Goal: Task Accomplishment & Management: Use online tool/utility

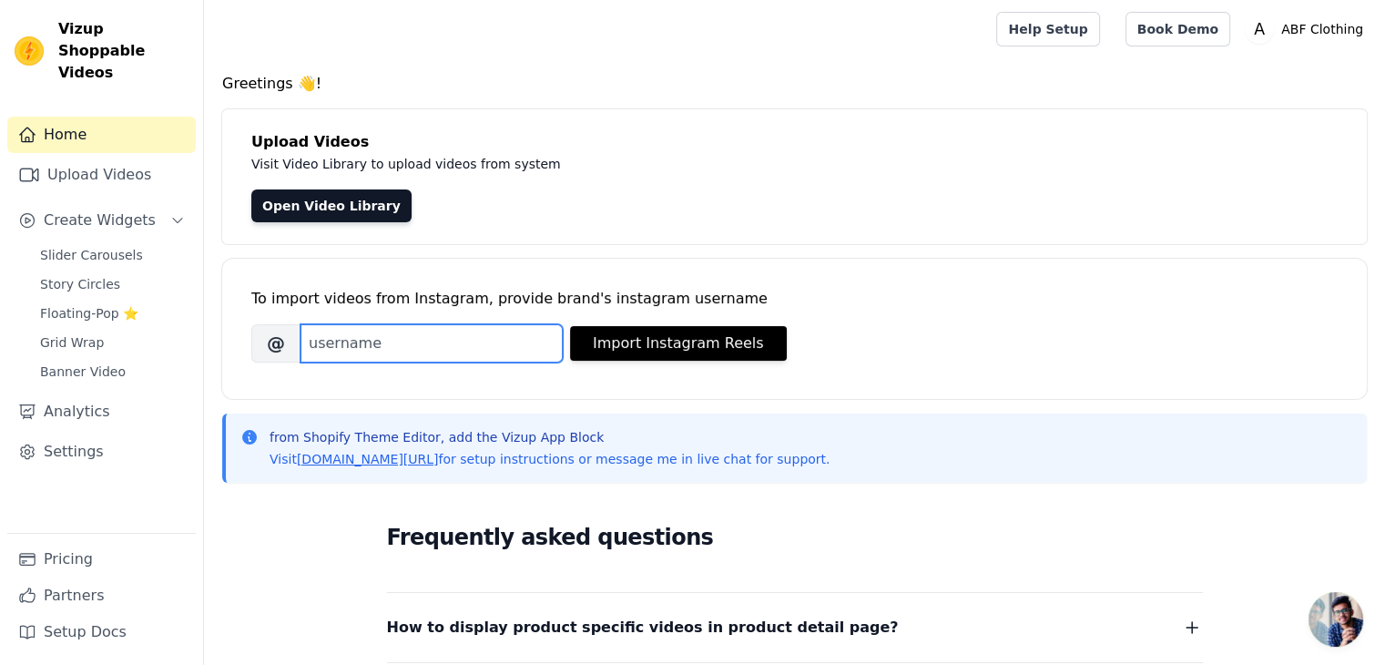
click at [479, 345] on input "Brand's Instagram Username" at bounding box center [431, 343] width 262 height 38
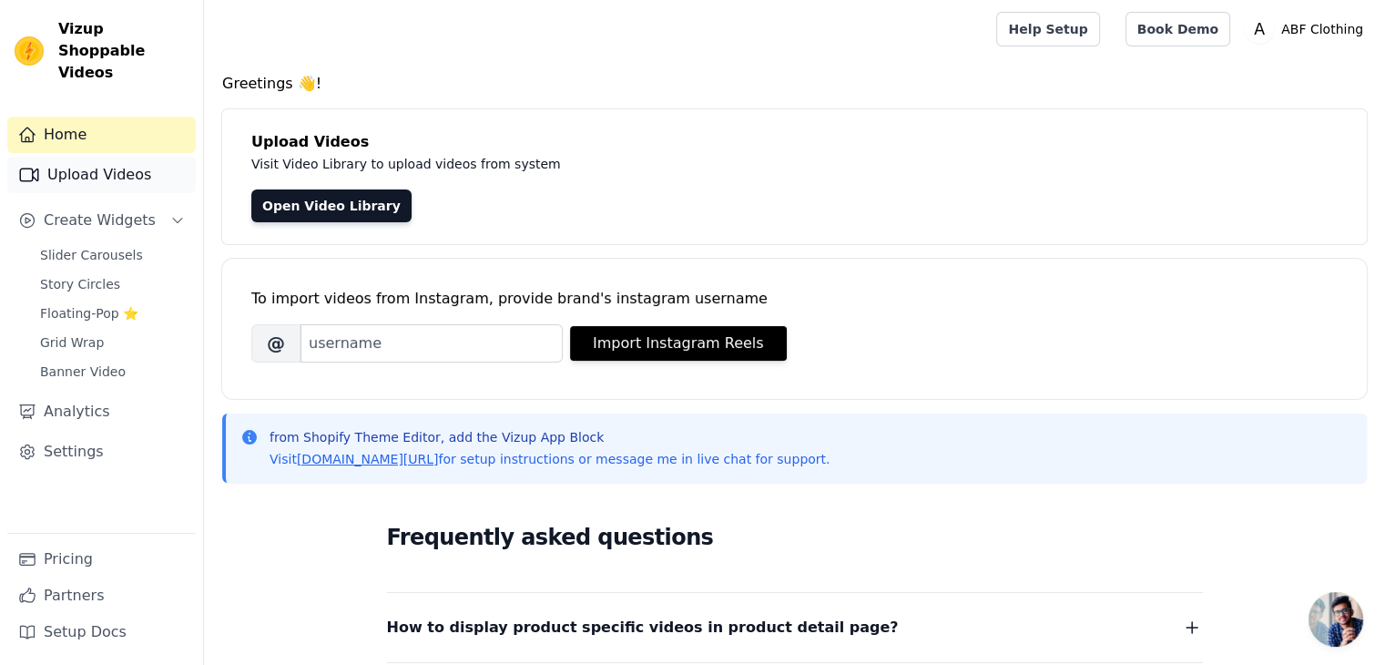
click at [98, 157] on link "Upload Videos" at bounding box center [101, 175] width 188 height 36
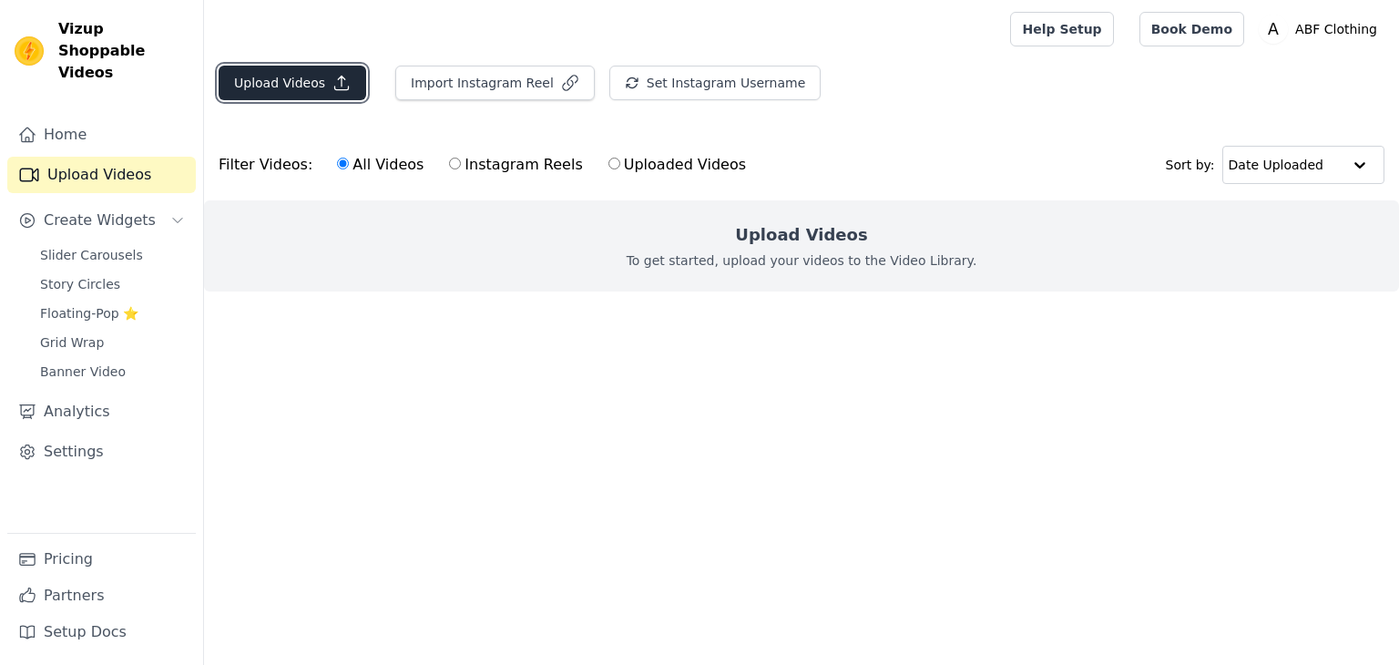
click at [302, 88] on button "Upload Videos" at bounding box center [293, 83] width 148 height 35
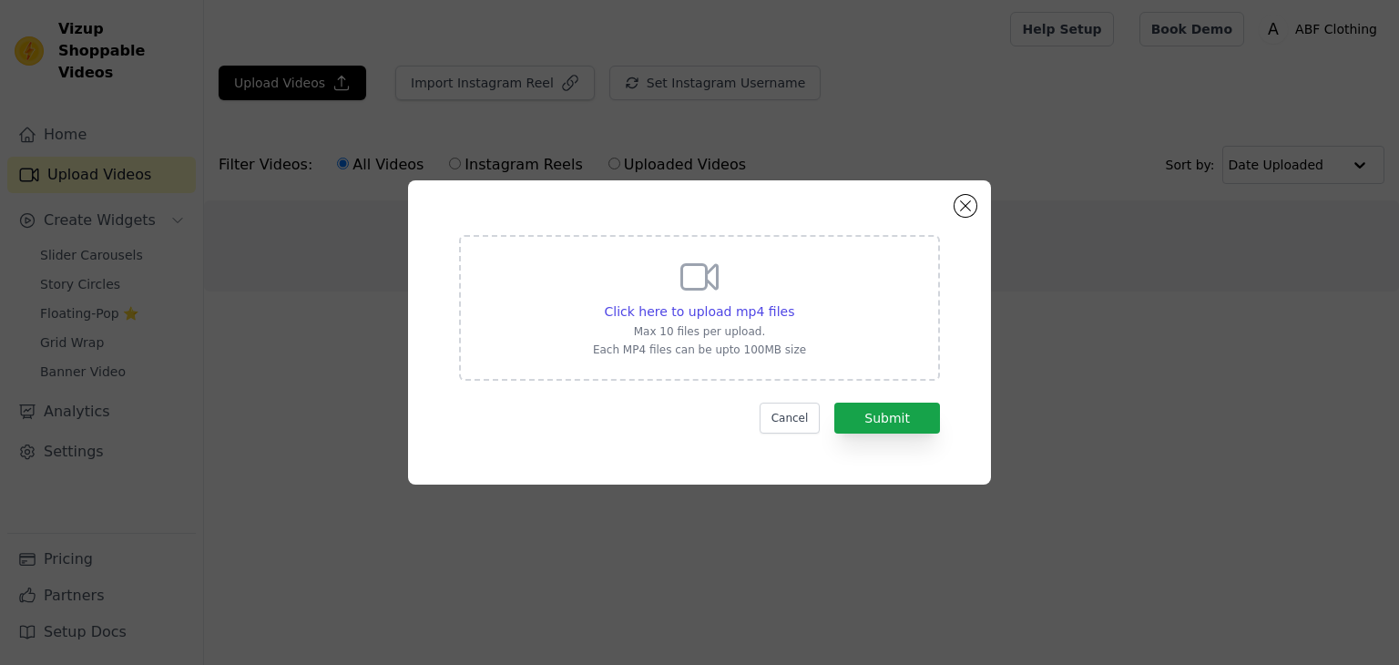
click at [747, 327] on p "Max 10 files per upload." at bounding box center [699, 331] width 213 height 15
click at [793, 302] on input "Click here to upload mp4 files Max 10 files per upload. Each MP4 files can be u…" at bounding box center [793, 301] width 1 height 1
type input "C:\fakepath\06.mp4"
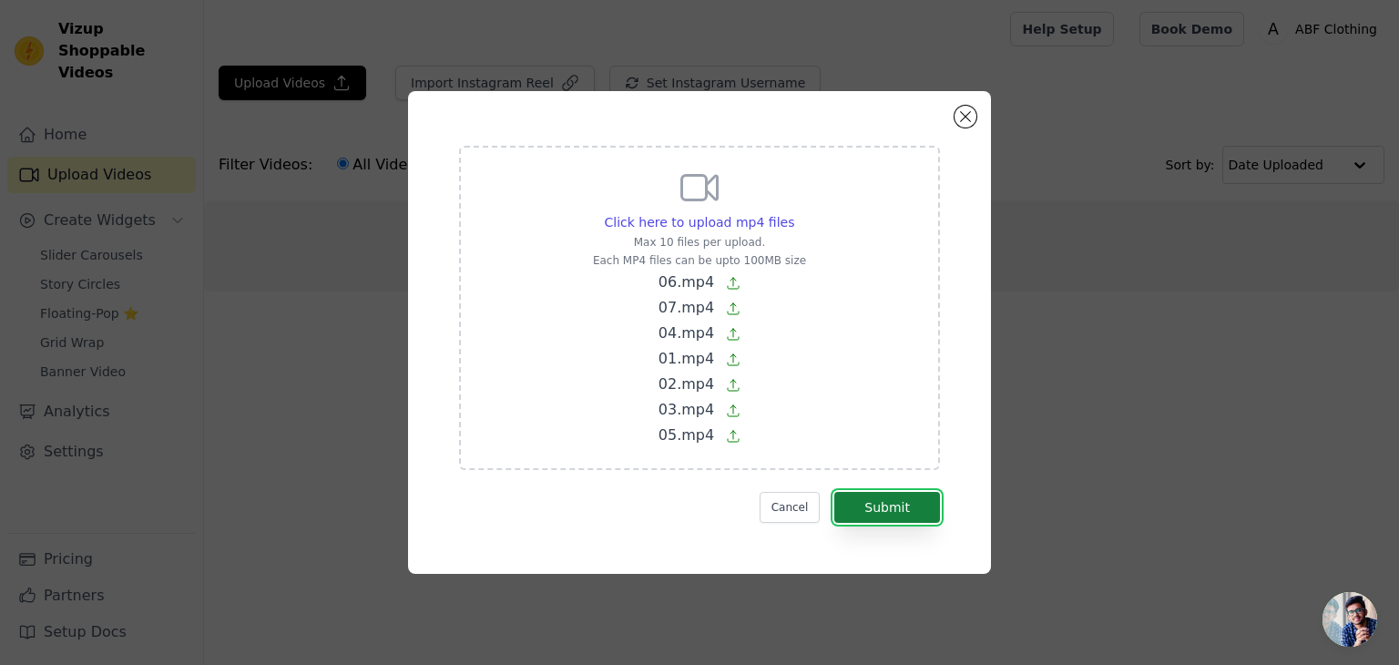
click at [896, 499] on button "Submit" at bounding box center [887, 507] width 106 height 31
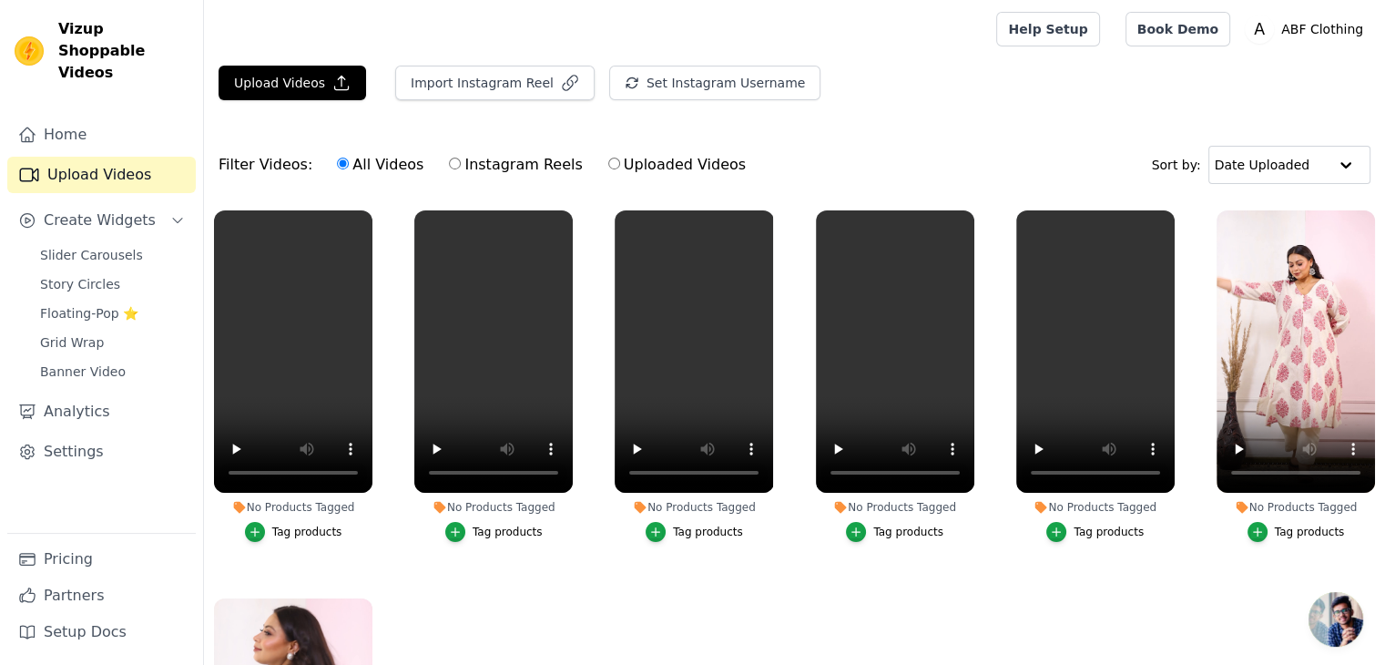
click at [300, 524] on div "Tag products" at bounding box center [307, 531] width 70 height 15
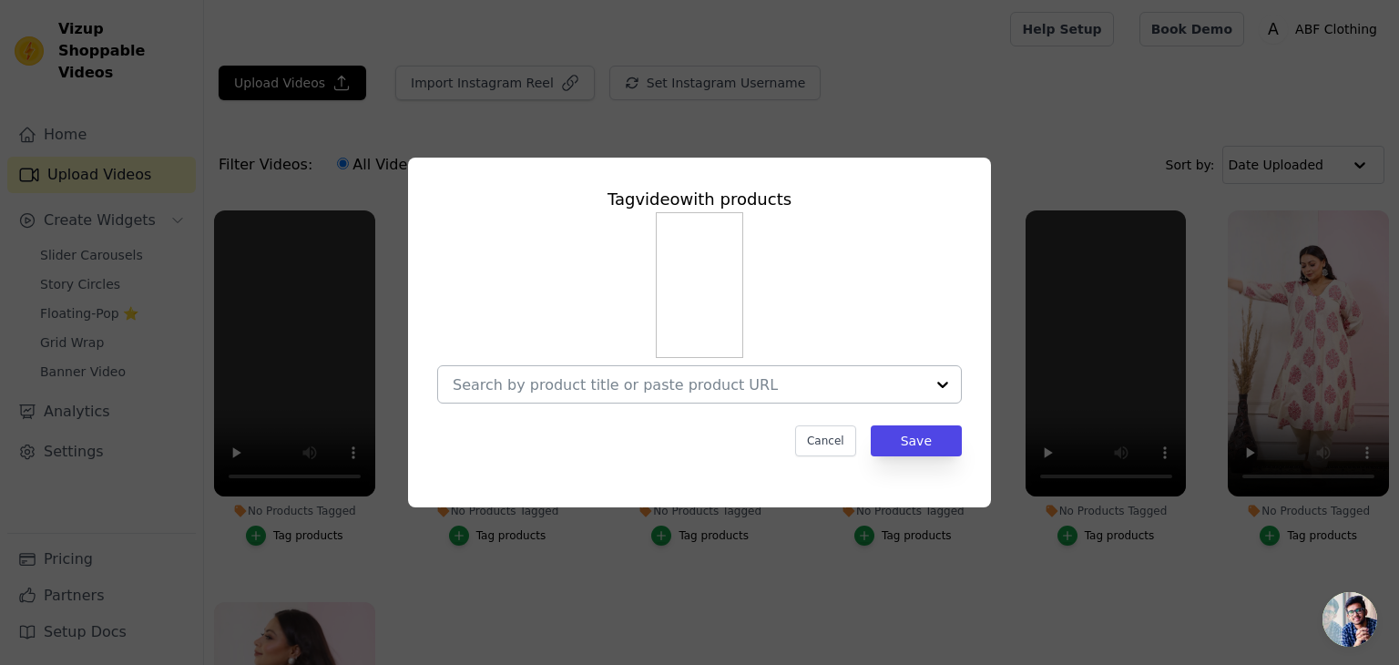
click at [895, 371] on div at bounding box center [689, 384] width 472 height 36
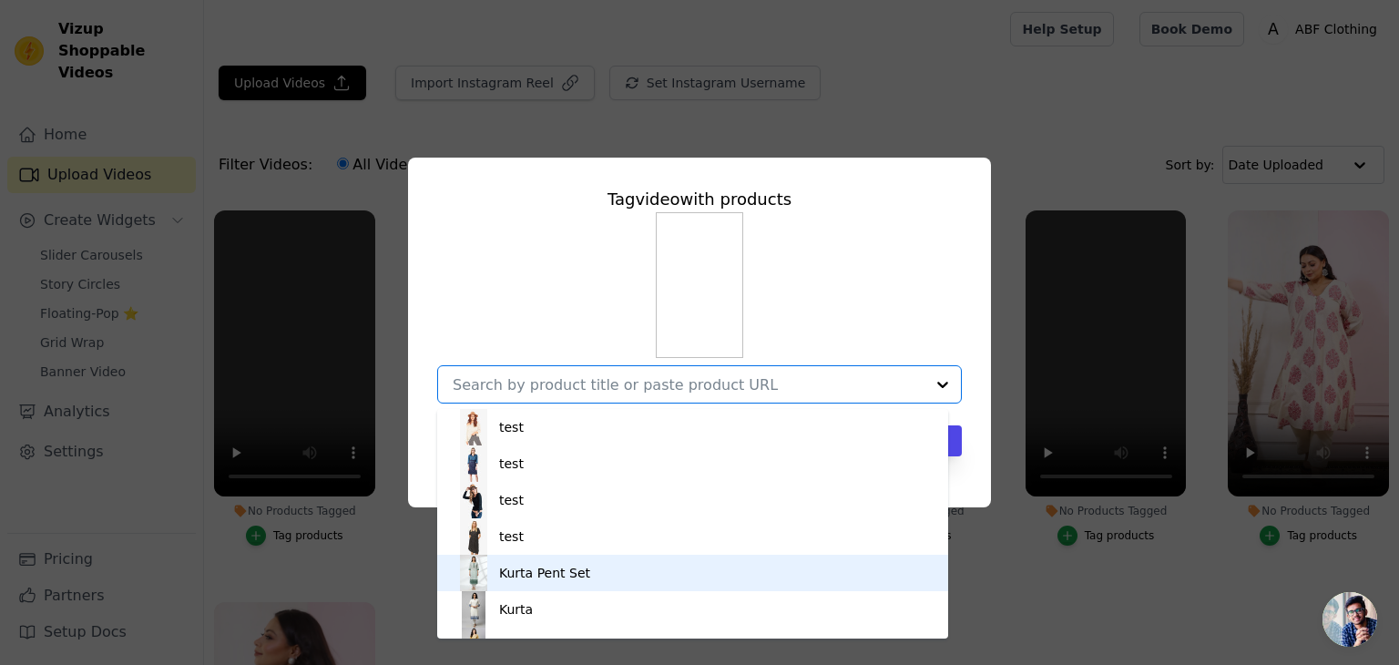
scroll to position [91, 0]
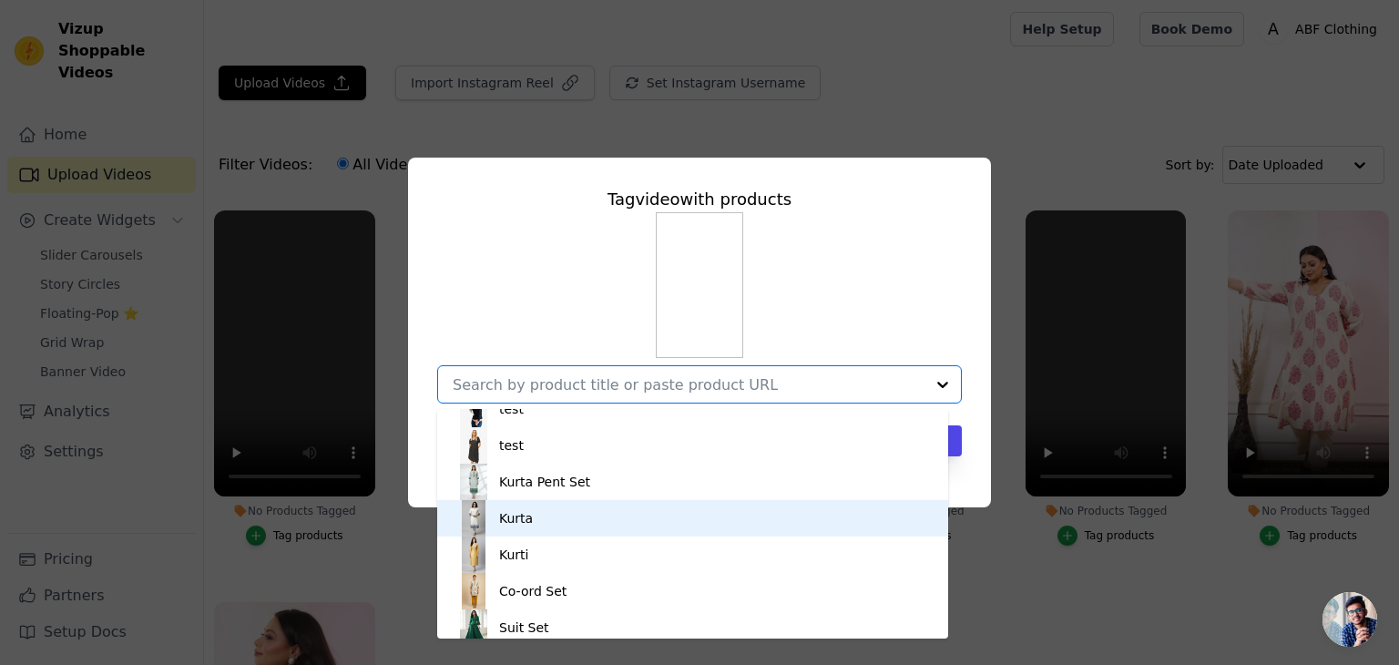
click at [521, 513] on div "Kurta" at bounding box center [516, 518] width 34 height 18
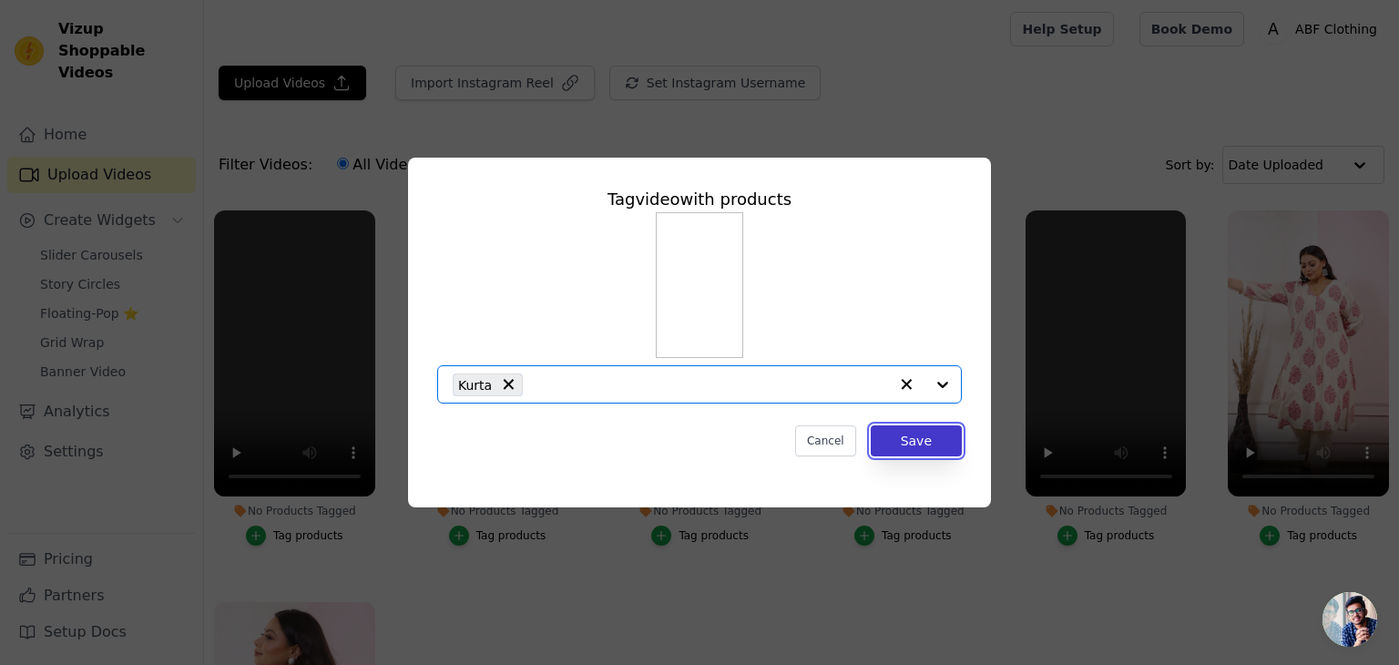
click at [904, 448] on button "Save" at bounding box center [915, 440] width 91 height 31
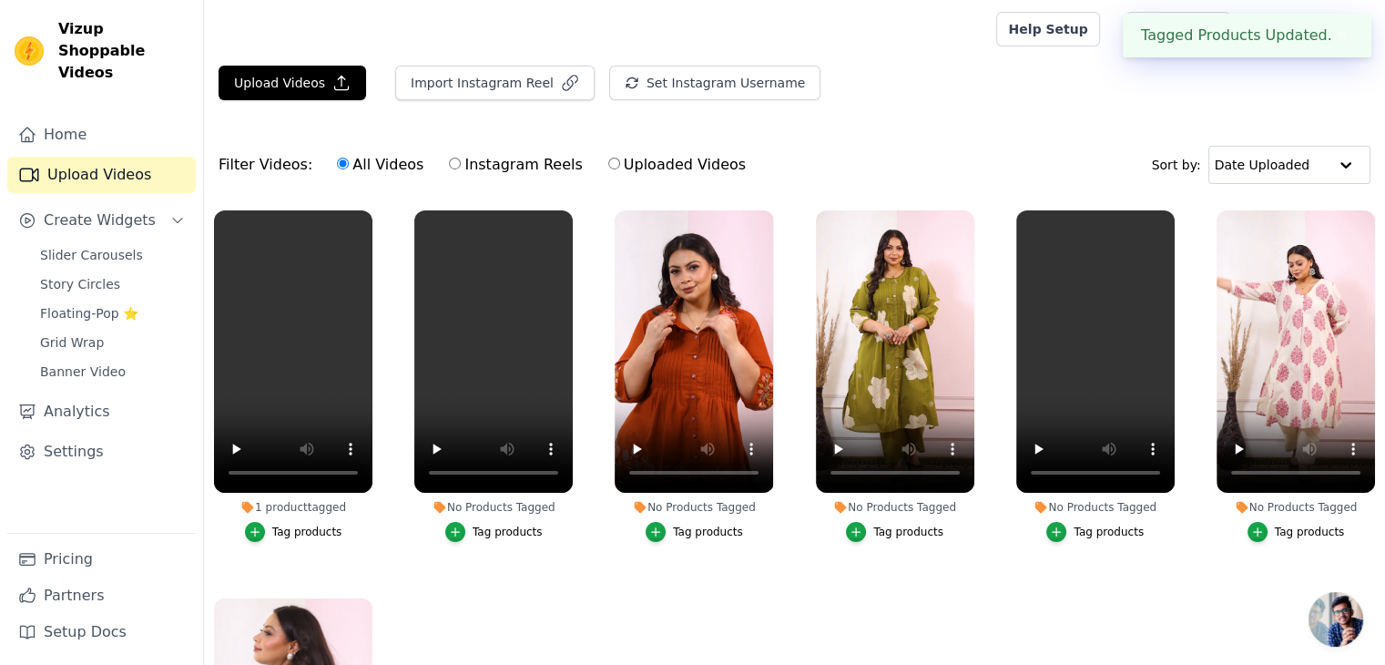
click at [500, 524] on div "Tag products" at bounding box center [508, 531] width 70 height 15
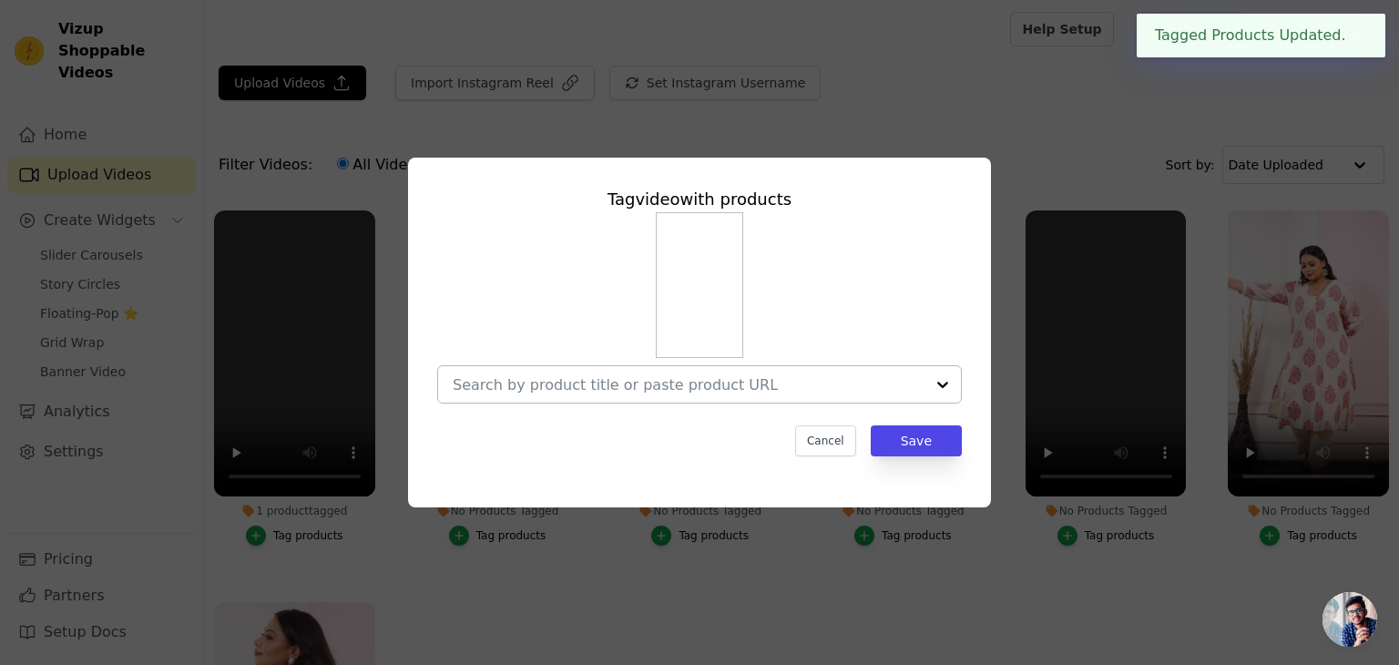
click at [942, 380] on div at bounding box center [942, 384] width 36 height 36
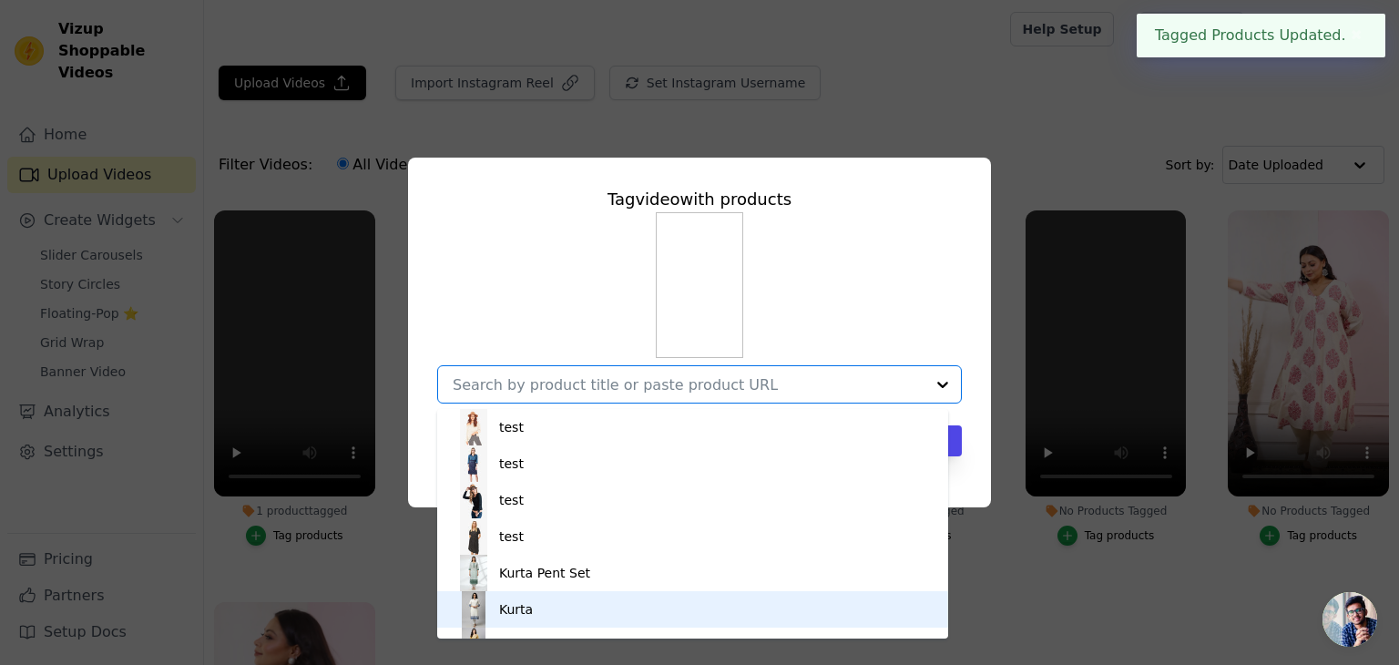
click at [532, 606] on div "Kurta" at bounding box center [692, 609] width 474 height 36
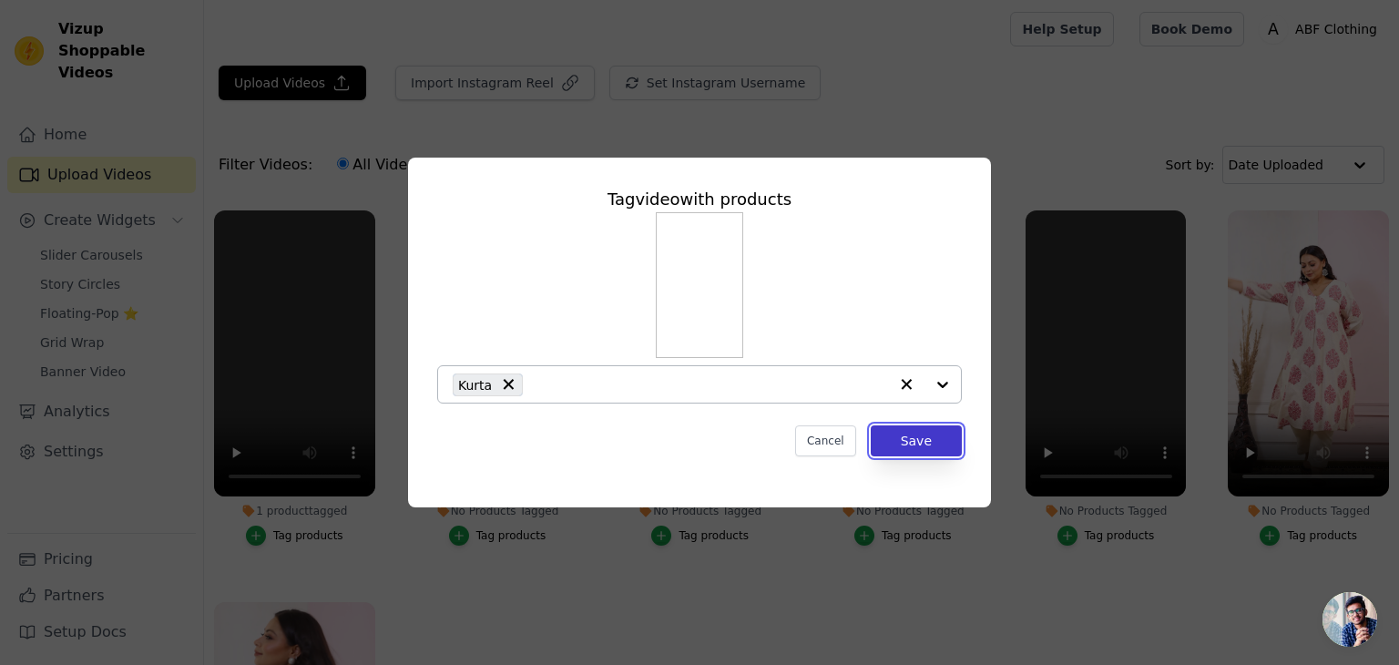
click at [936, 447] on button "Save" at bounding box center [915, 440] width 91 height 31
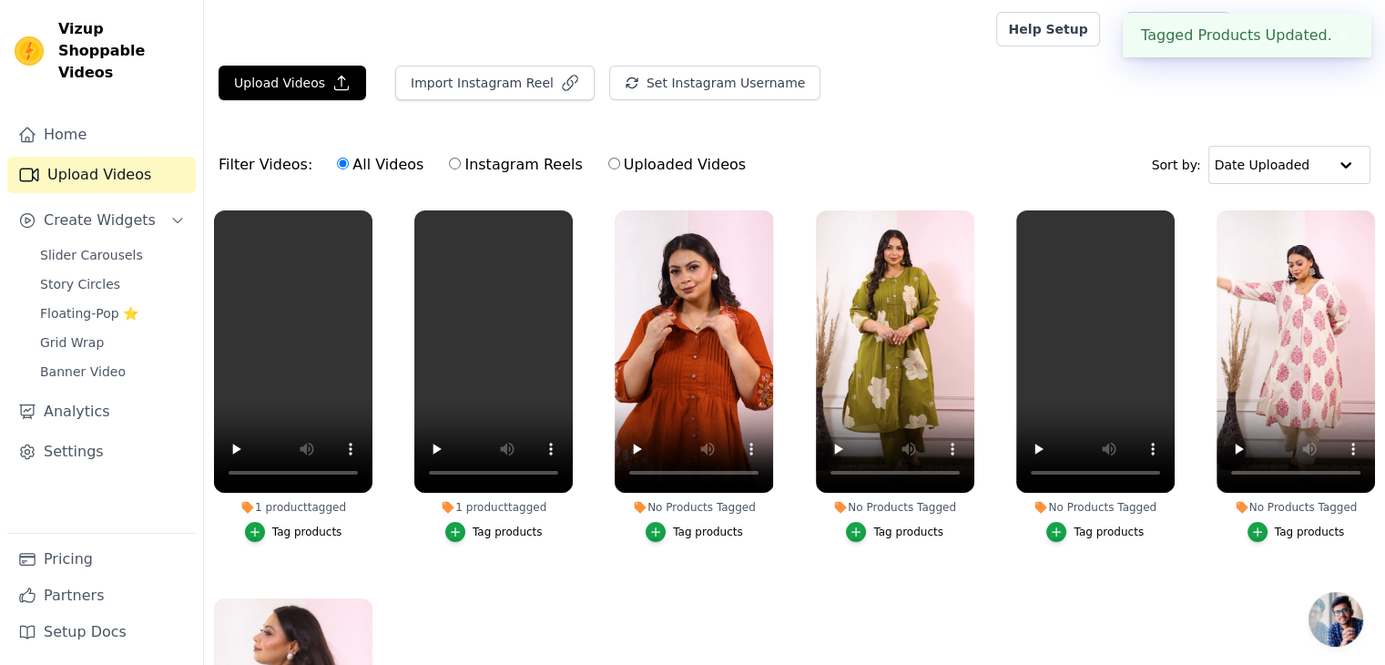
click at [666, 523] on button "Tag products" at bounding box center [694, 532] width 97 height 20
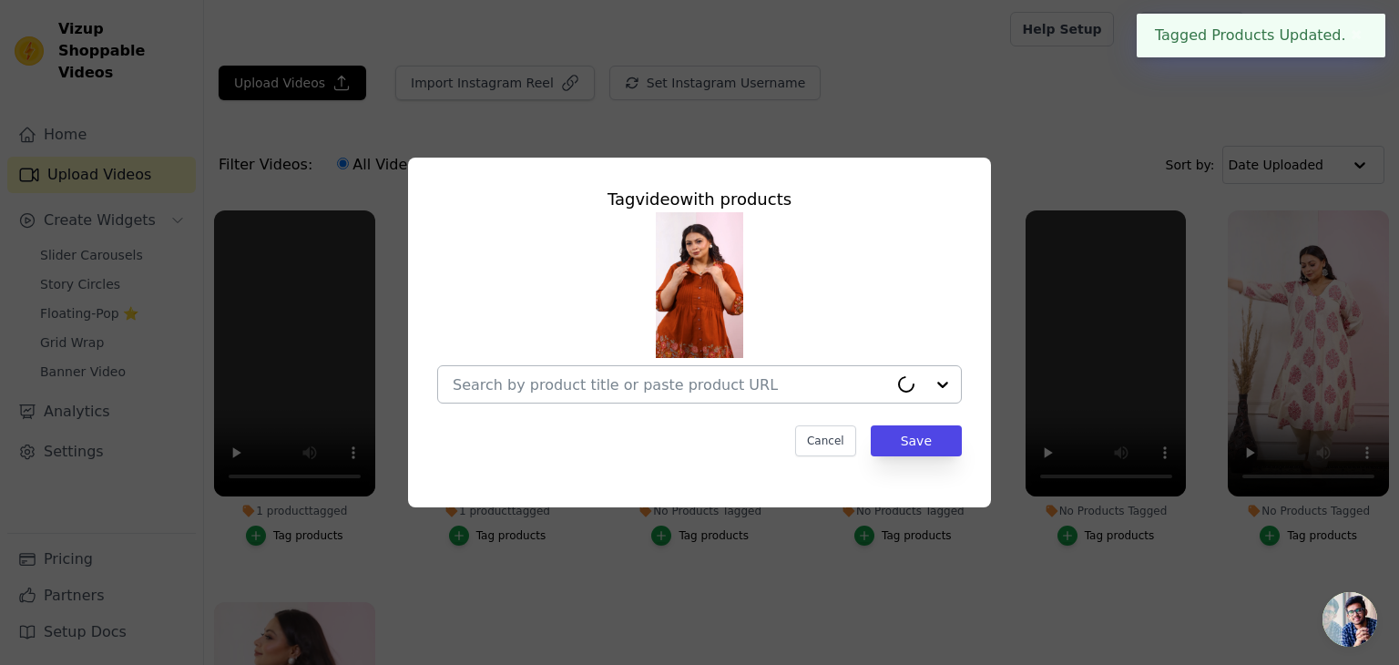
click at [749, 383] on input "No Products Tagged Tag video with products Cancel Save Tag products" at bounding box center [670, 384] width 435 height 17
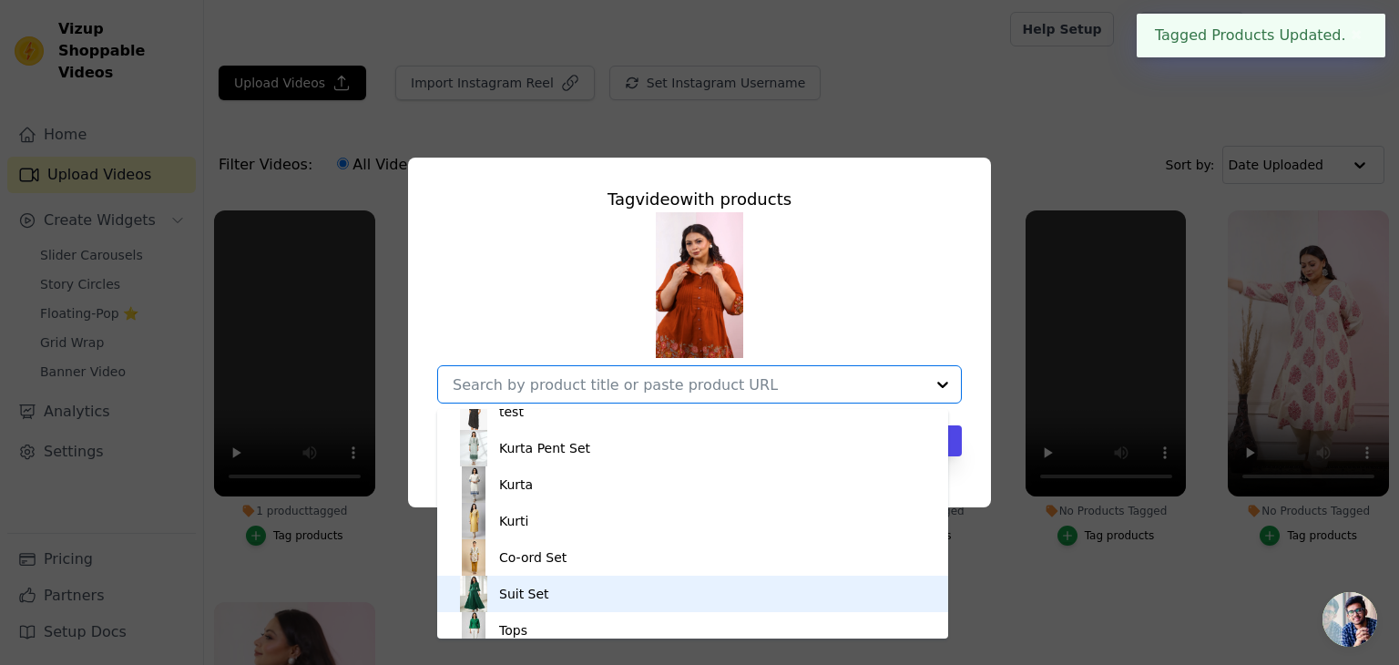
scroll to position [135, 0]
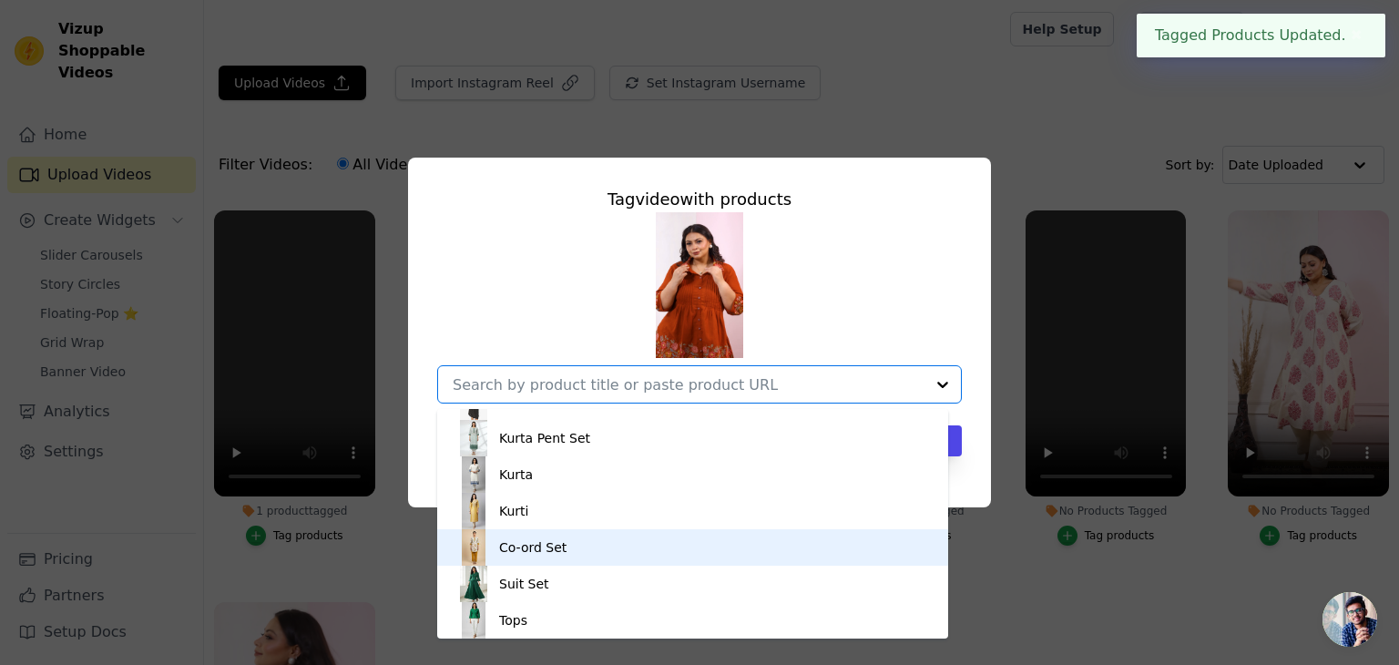
click at [543, 555] on div "Co-ord Set" at bounding box center [532, 547] width 67 height 18
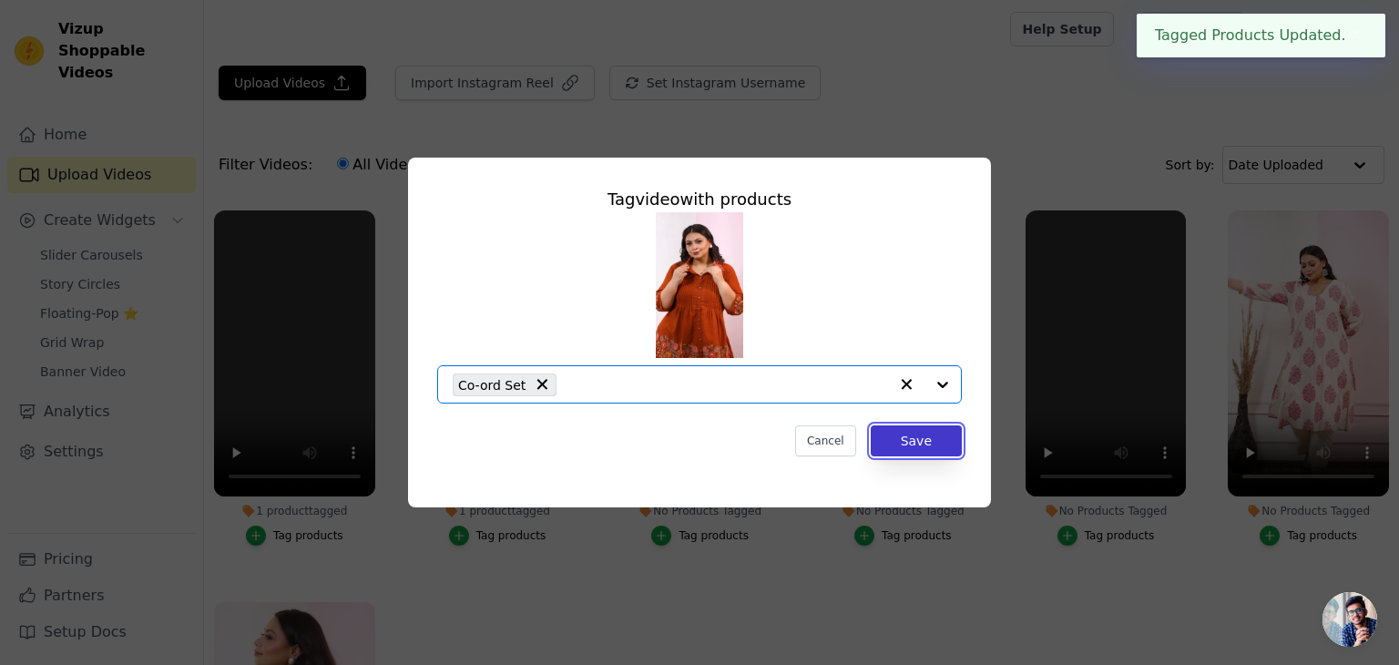
click at [914, 433] on button "Save" at bounding box center [915, 440] width 91 height 31
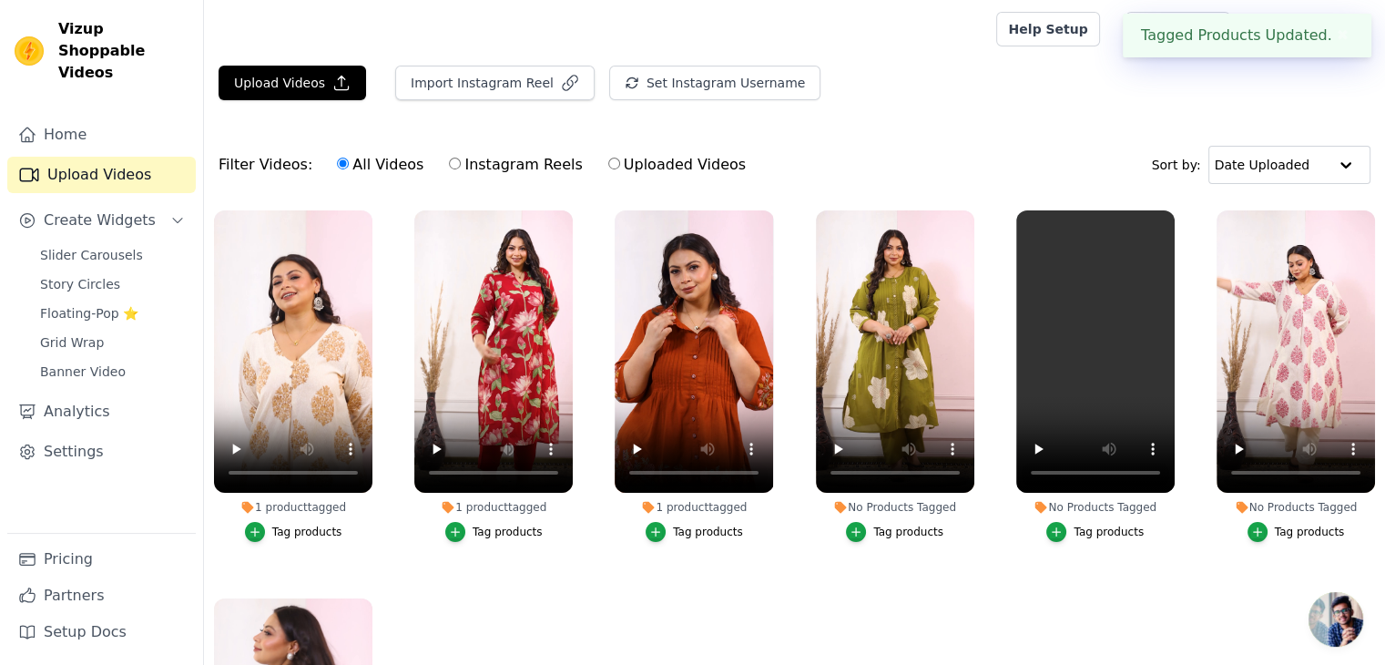
click at [868, 525] on button "Tag products" at bounding box center [894, 532] width 97 height 20
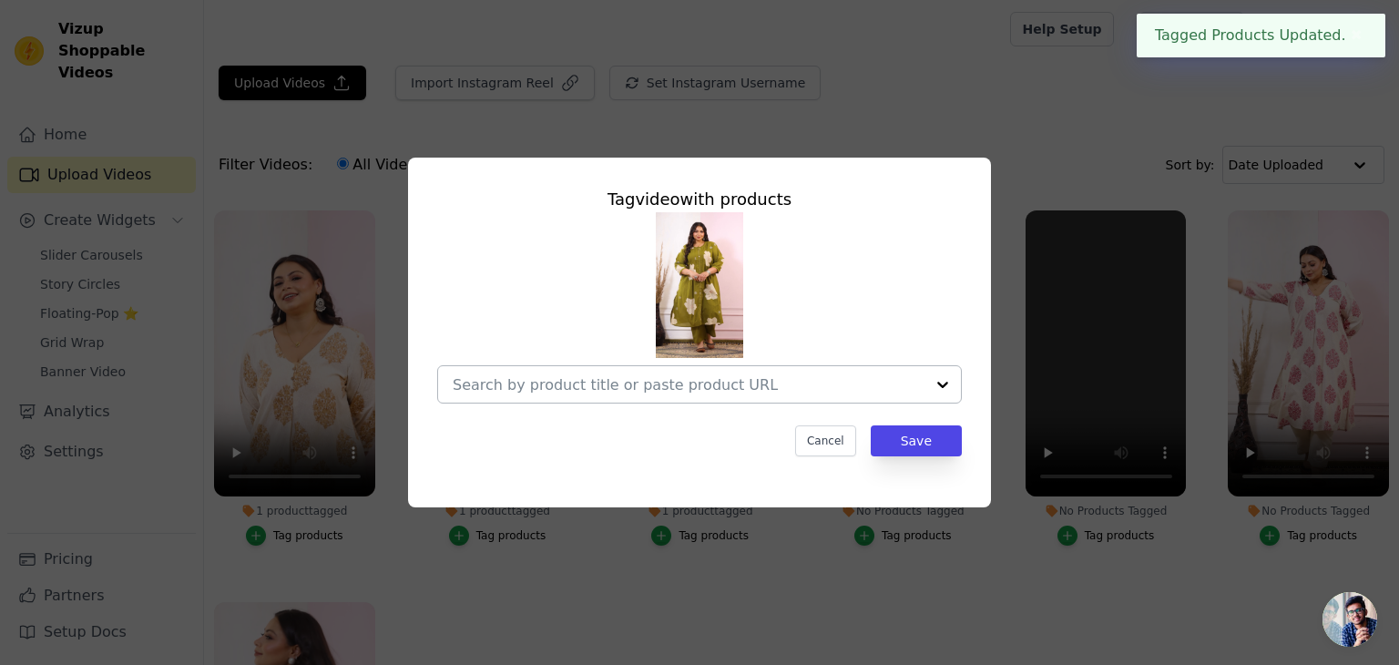
click at [856, 391] on input "No Products Tagged Tag video with products Cancel Save Tag products" at bounding box center [689, 384] width 472 height 17
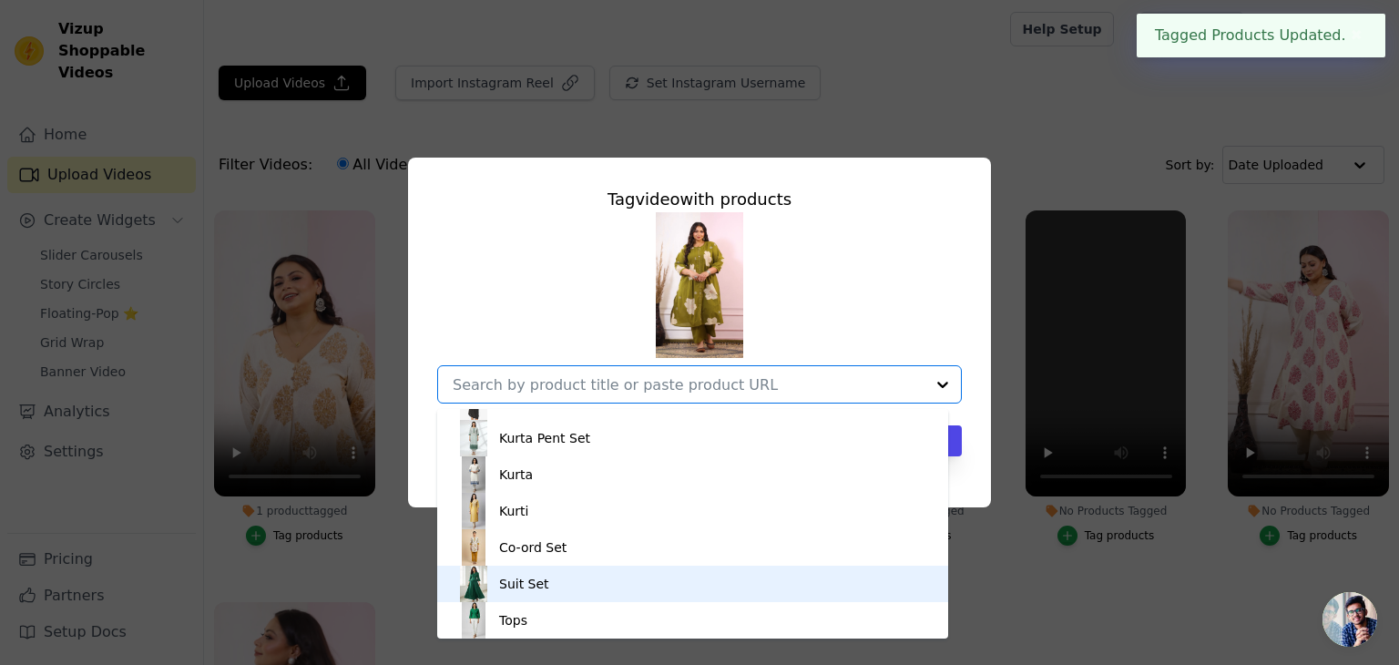
click at [535, 570] on div "Suit Set" at bounding box center [692, 583] width 474 height 36
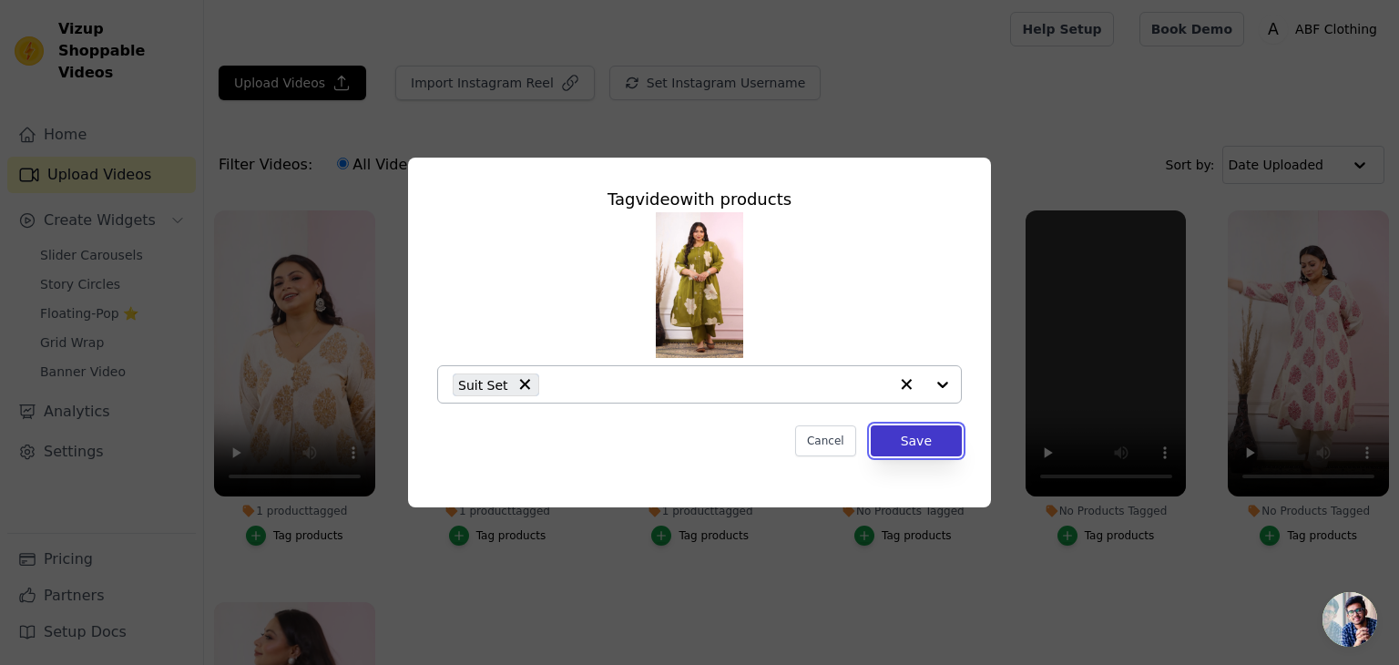
click at [925, 437] on button "Save" at bounding box center [915, 440] width 91 height 31
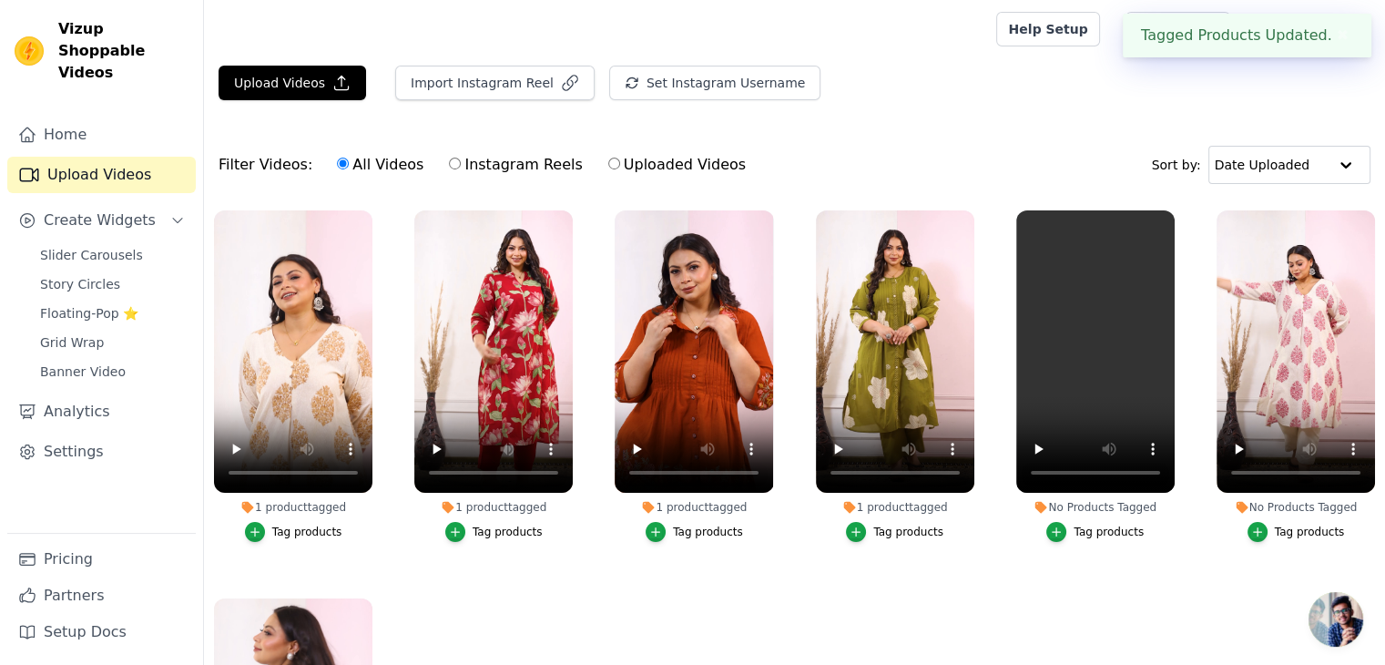
click at [1090, 529] on div "Tag products" at bounding box center [1109, 531] width 70 height 15
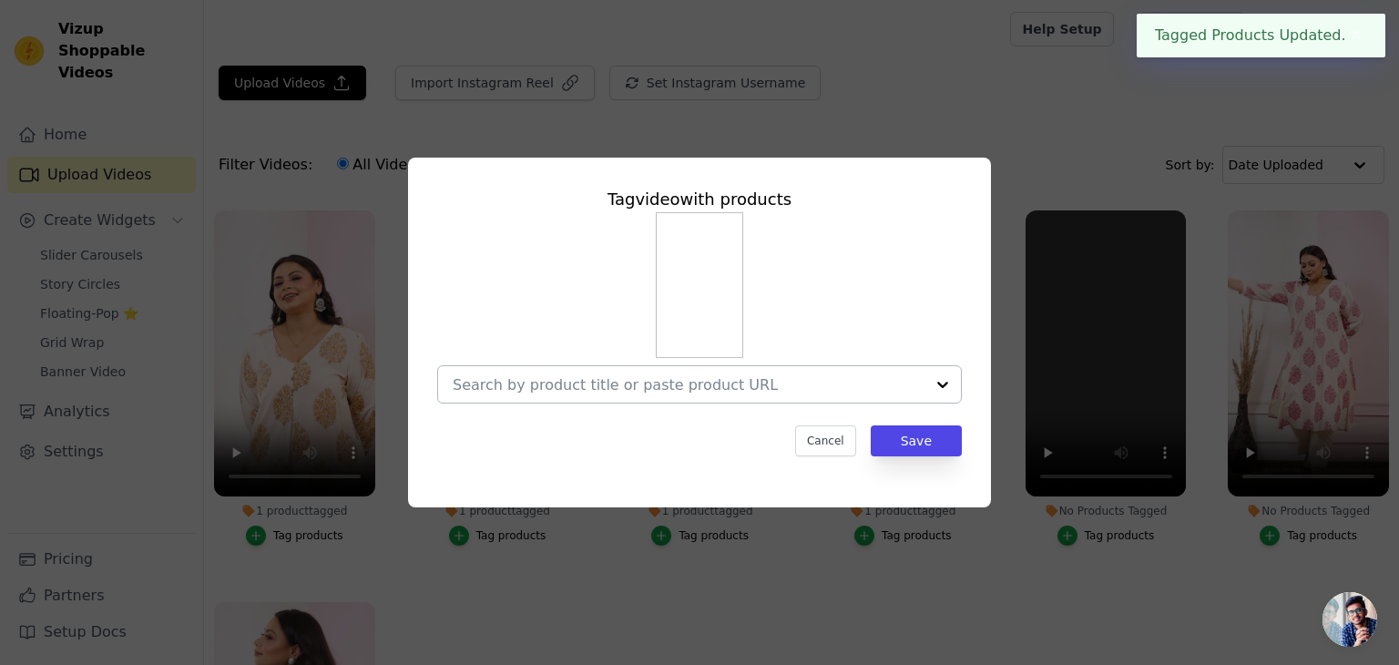
click at [812, 394] on div at bounding box center [689, 384] width 472 height 36
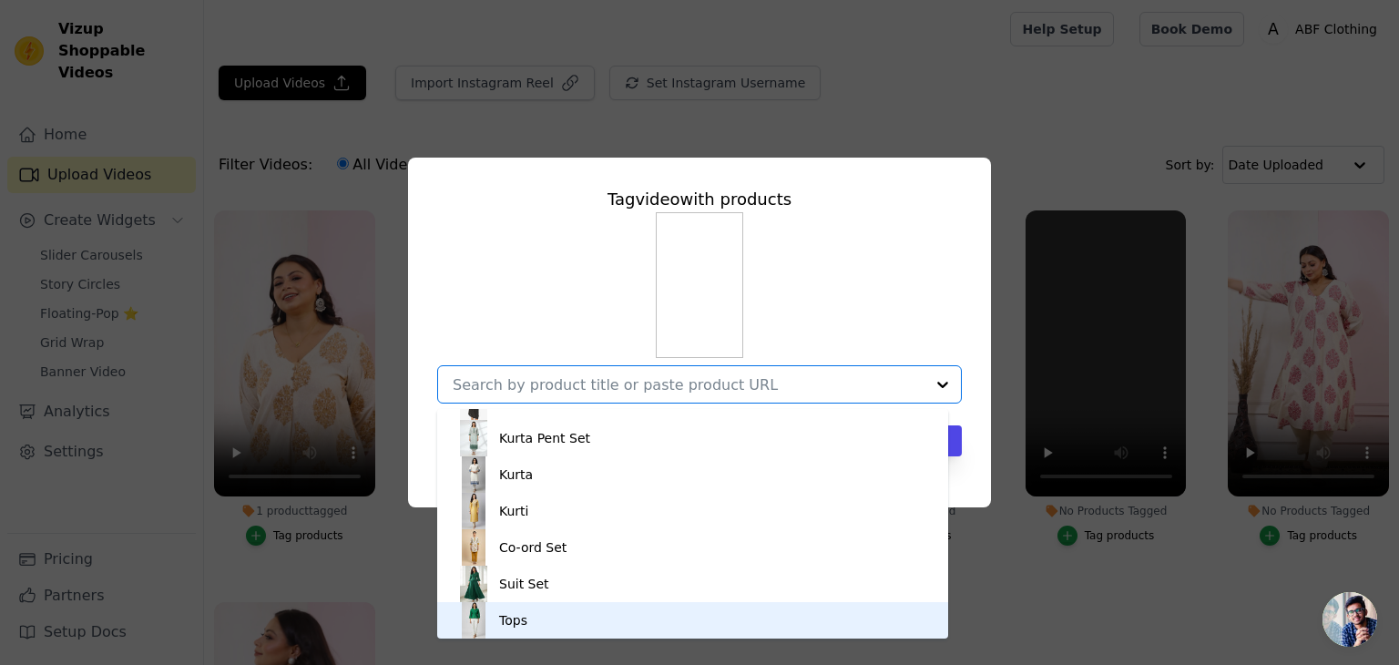
click at [522, 624] on div "Tops" at bounding box center [513, 620] width 28 height 18
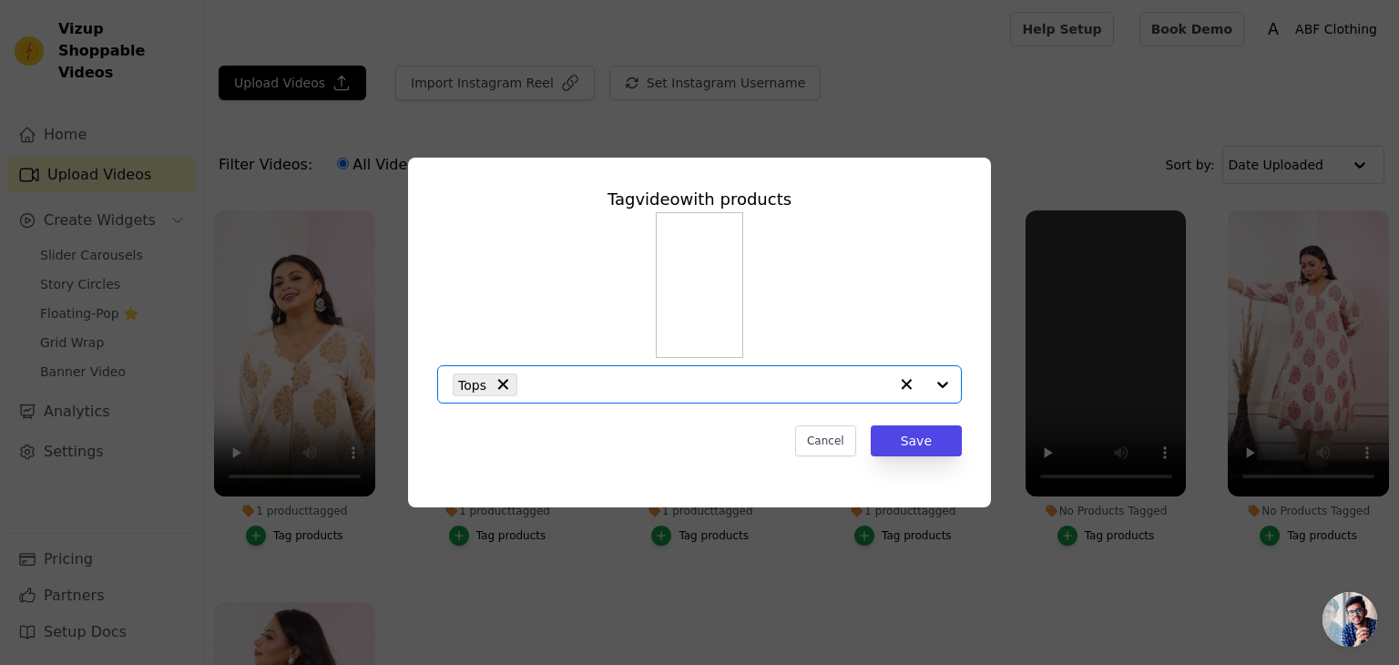
click at [1153, 576] on div "Tag video with products Option Tops, selected. Select is focused, type to refin…" at bounding box center [699, 332] width 1399 height 665
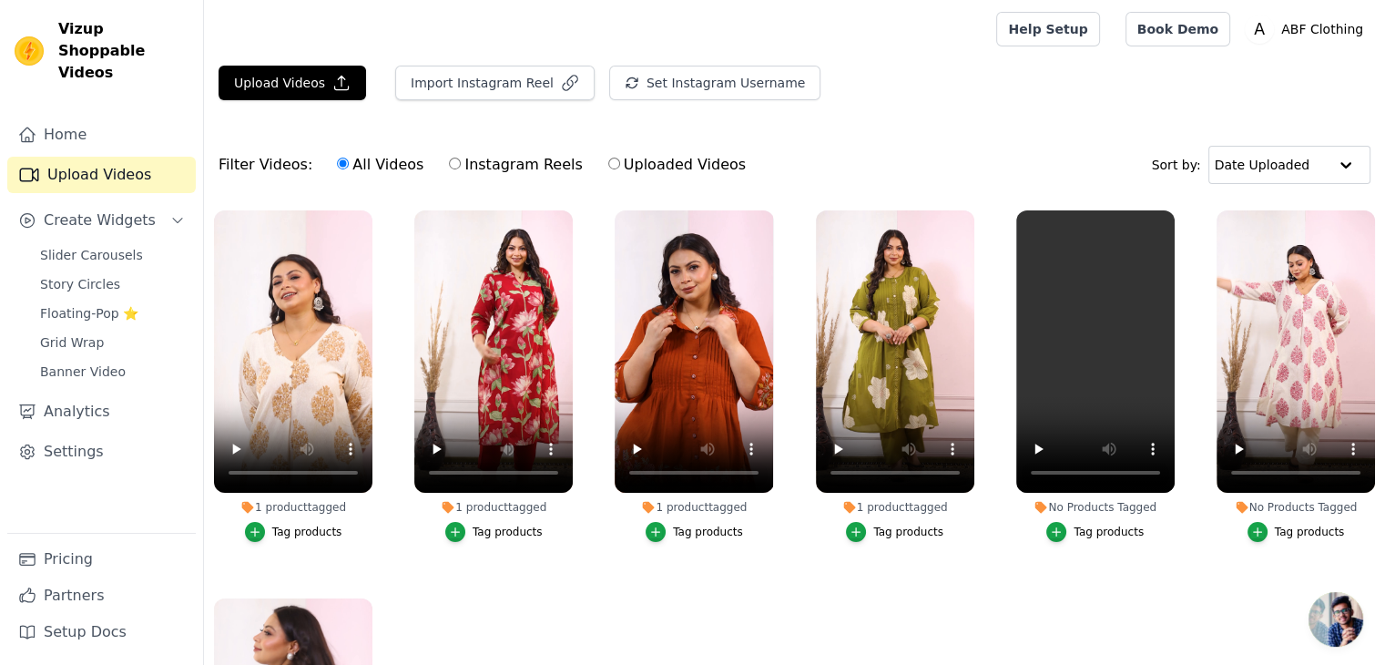
click at [1075, 522] on button "Tag products" at bounding box center [1094, 532] width 97 height 20
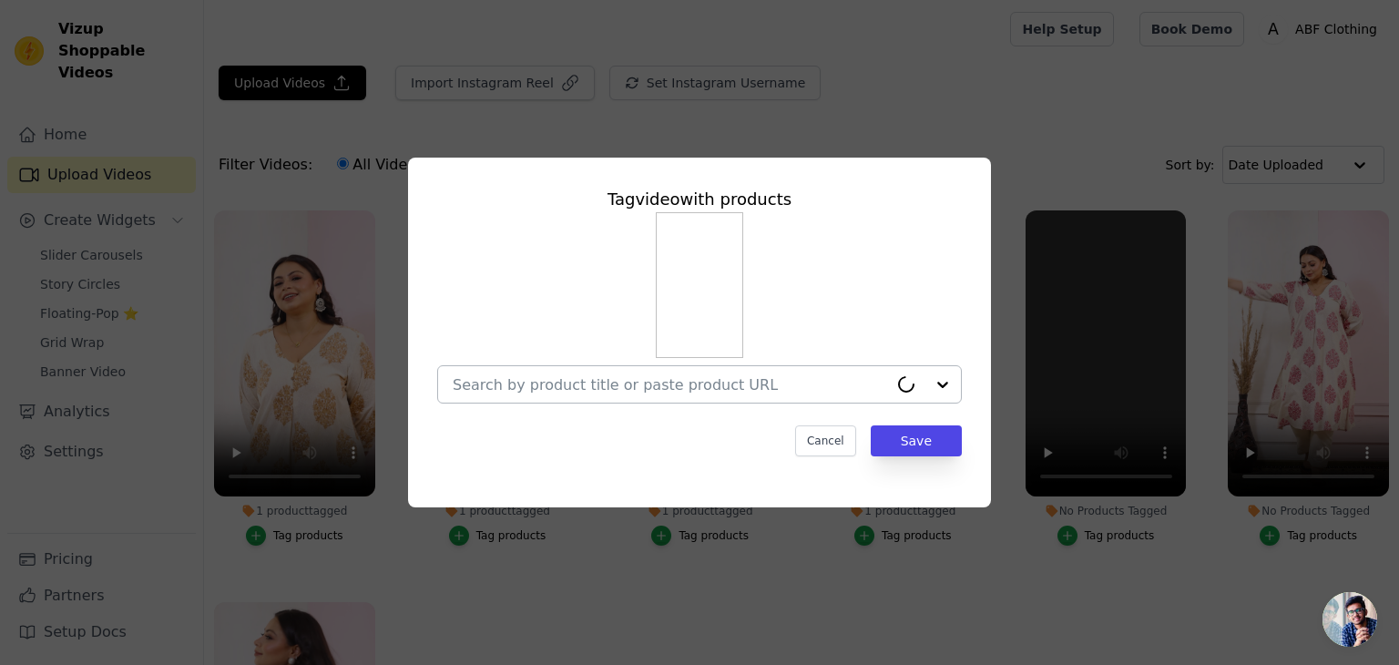
click at [852, 389] on input "No Products Tagged Tag video with products Cancel Save Tag products" at bounding box center [670, 384] width 435 height 17
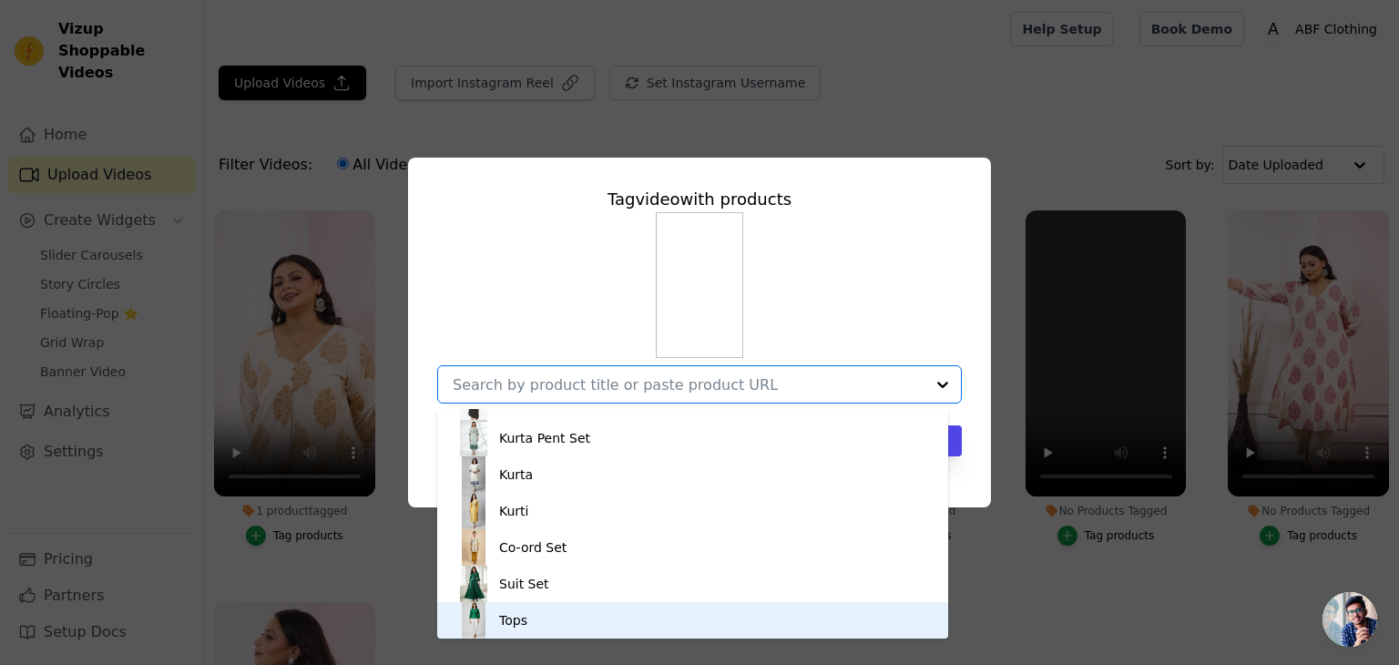
click at [495, 621] on div "Tops" at bounding box center [692, 620] width 474 height 36
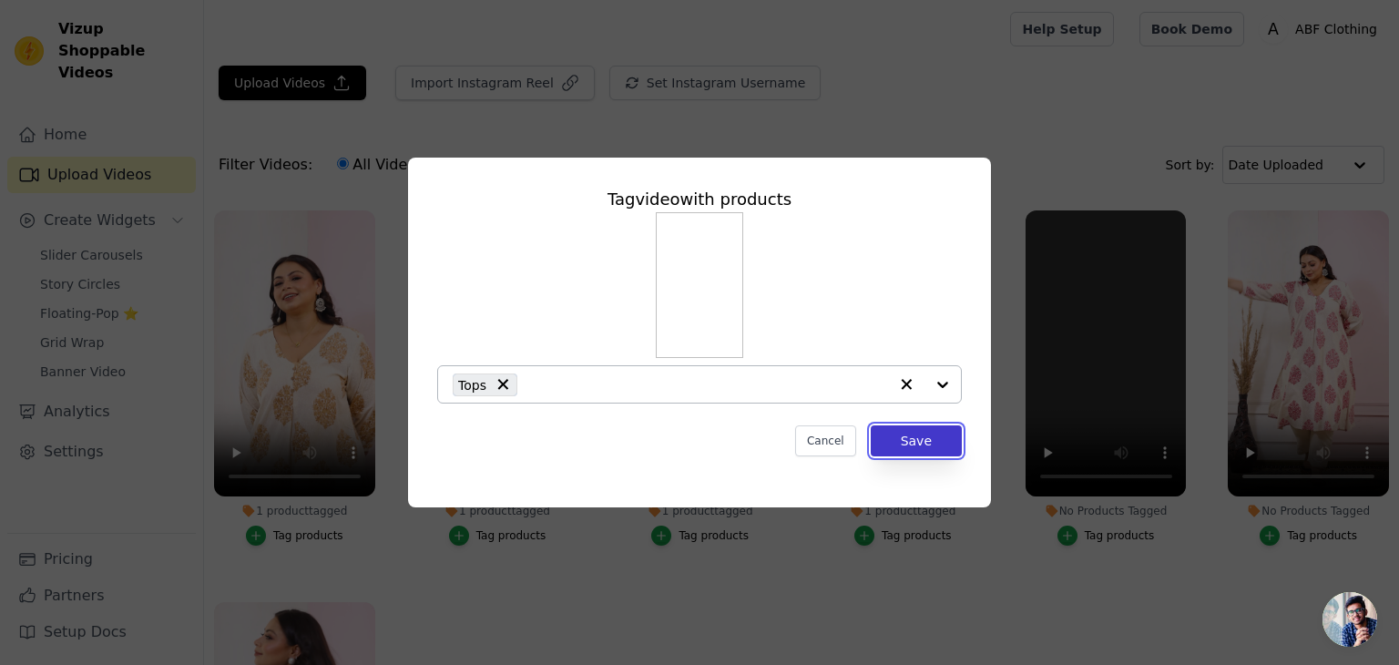
click at [907, 441] on button "Save" at bounding box center [915, 440] width 91 height 31
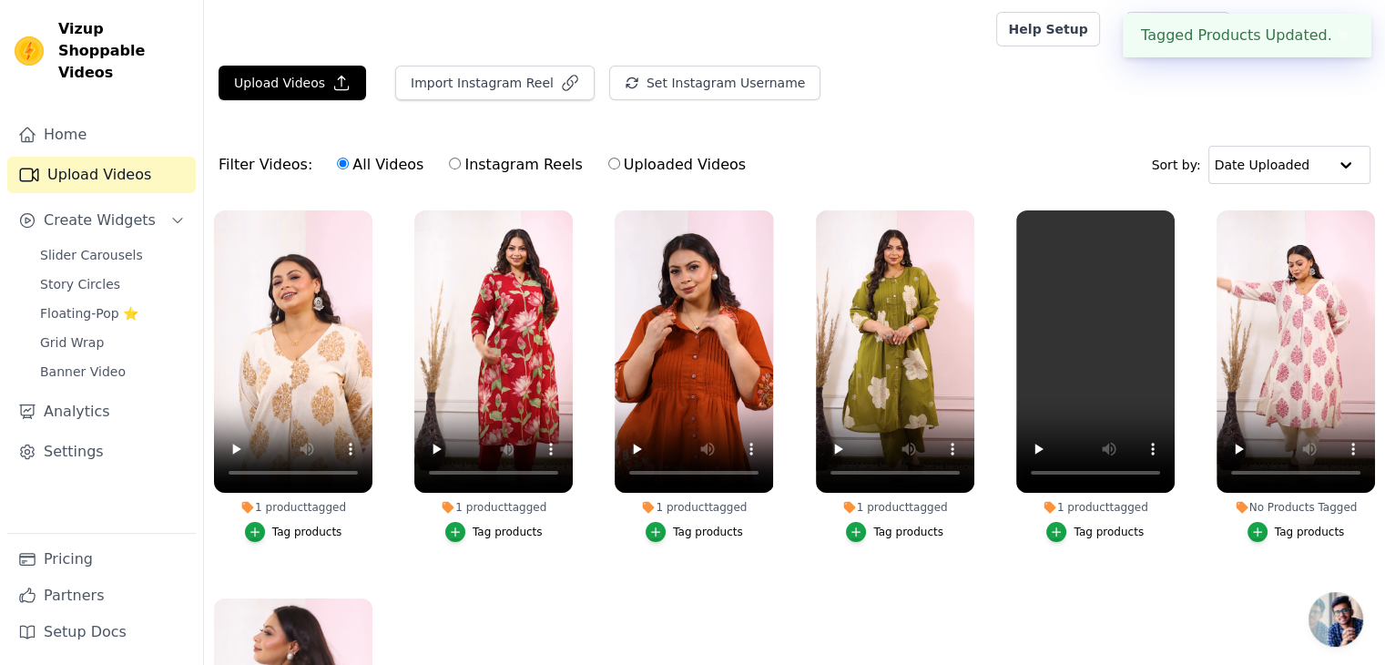
click at [1278, 528] on div "Tag products" at bounding box center [1310, 531] width 70 height 15
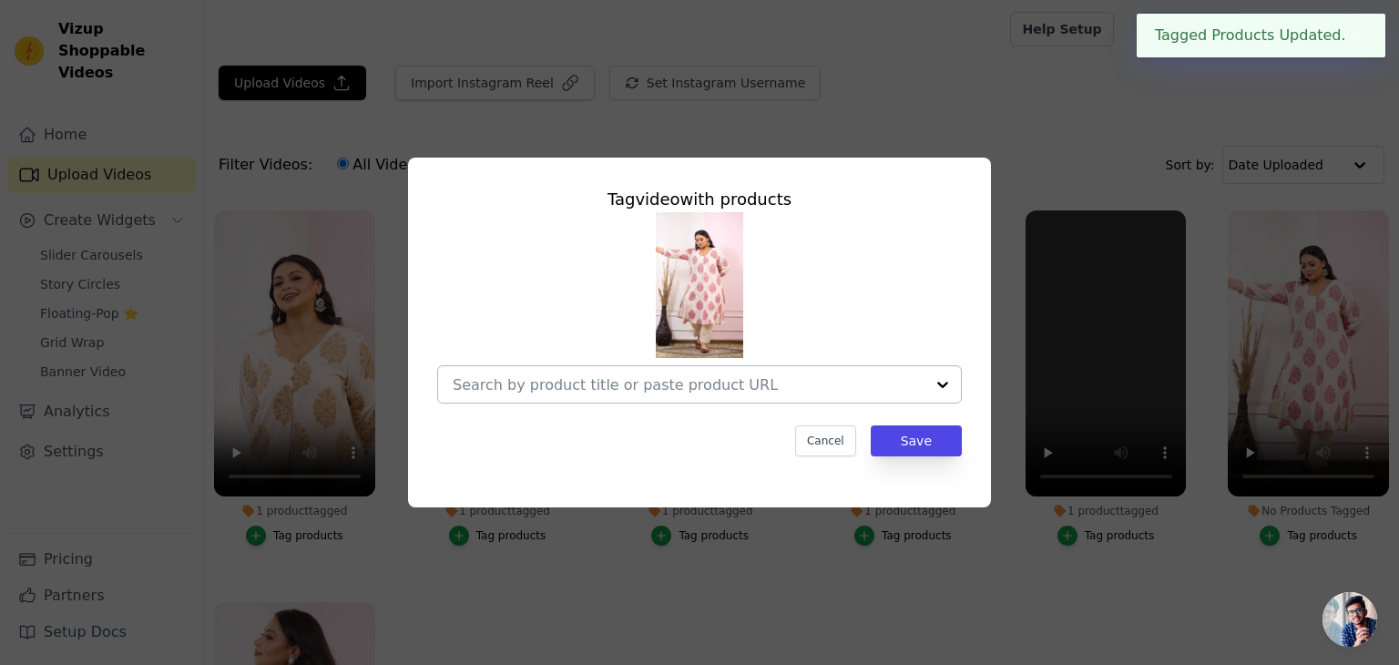
click at [768, 386] on input "No Products Tagged Tag video with products Cancel Save Tag products" at bounding box center [689, 384] width 472 height 17
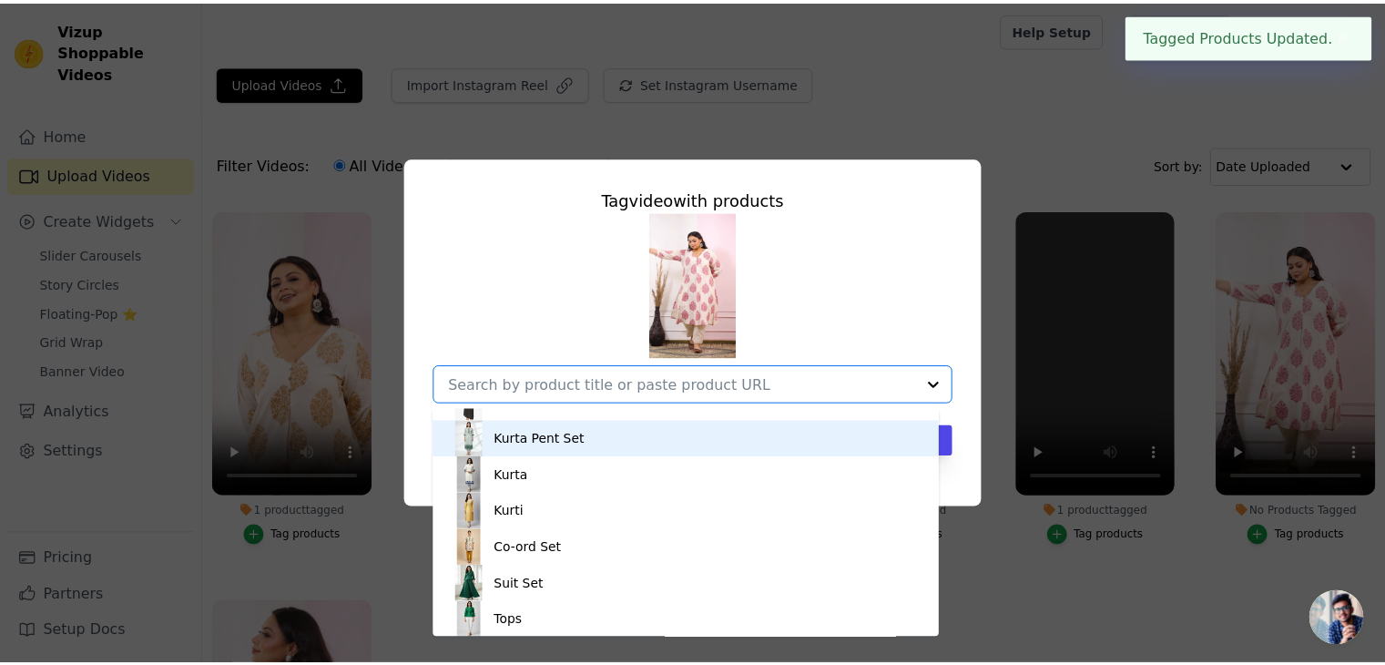
scroll to position [0, 0]
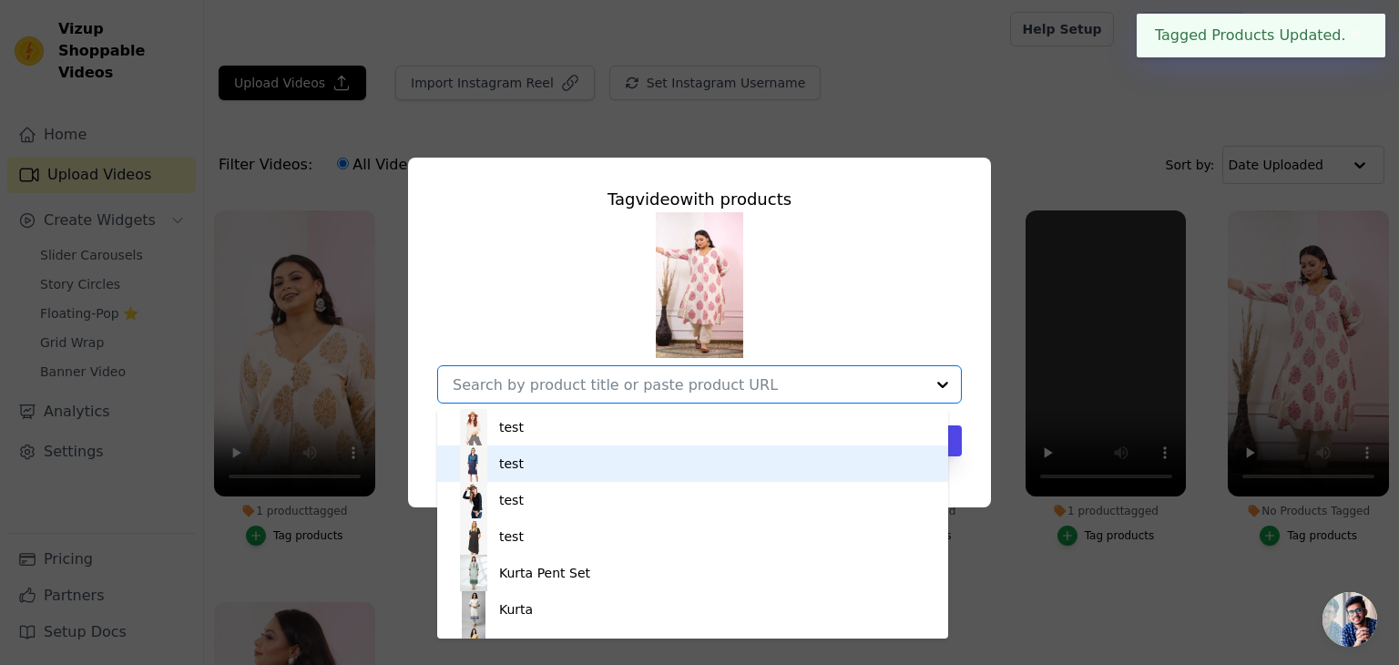
click at [521, 458] on div "test" at bounding box center [692, 463] width 474 height 36
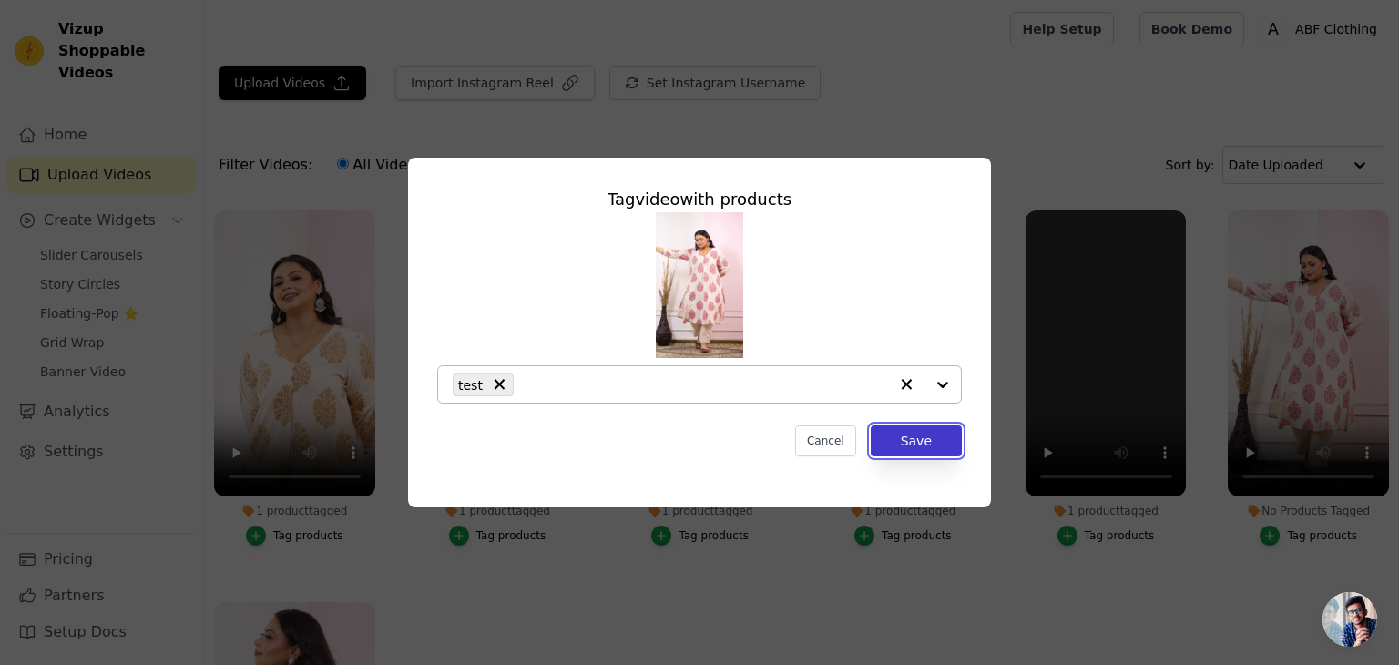
click at [921, 440] on button "Save" at bounding box center [915, 440] width 91 height 31
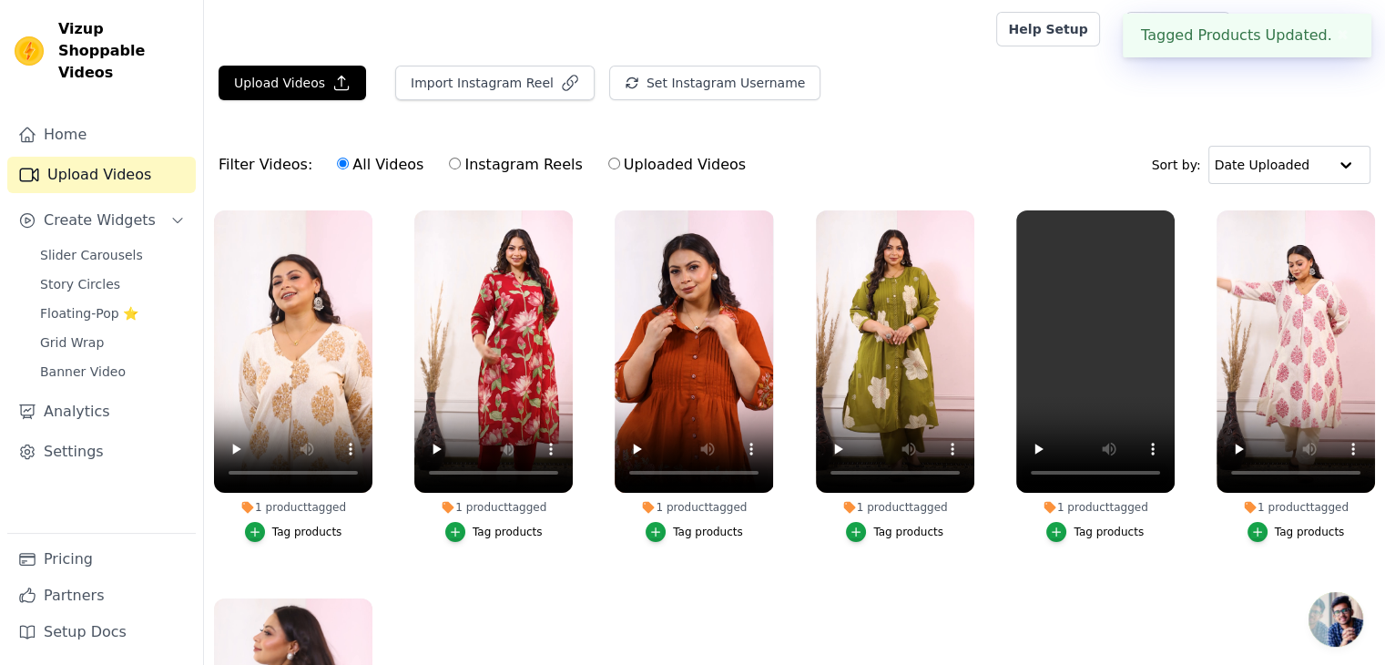
click at [878, 610] on ul "1 product tagged Tag products 1 product tagged Tag products 1 product tagged Ta…" at bounding box center [794, 503] width 1181 height 606
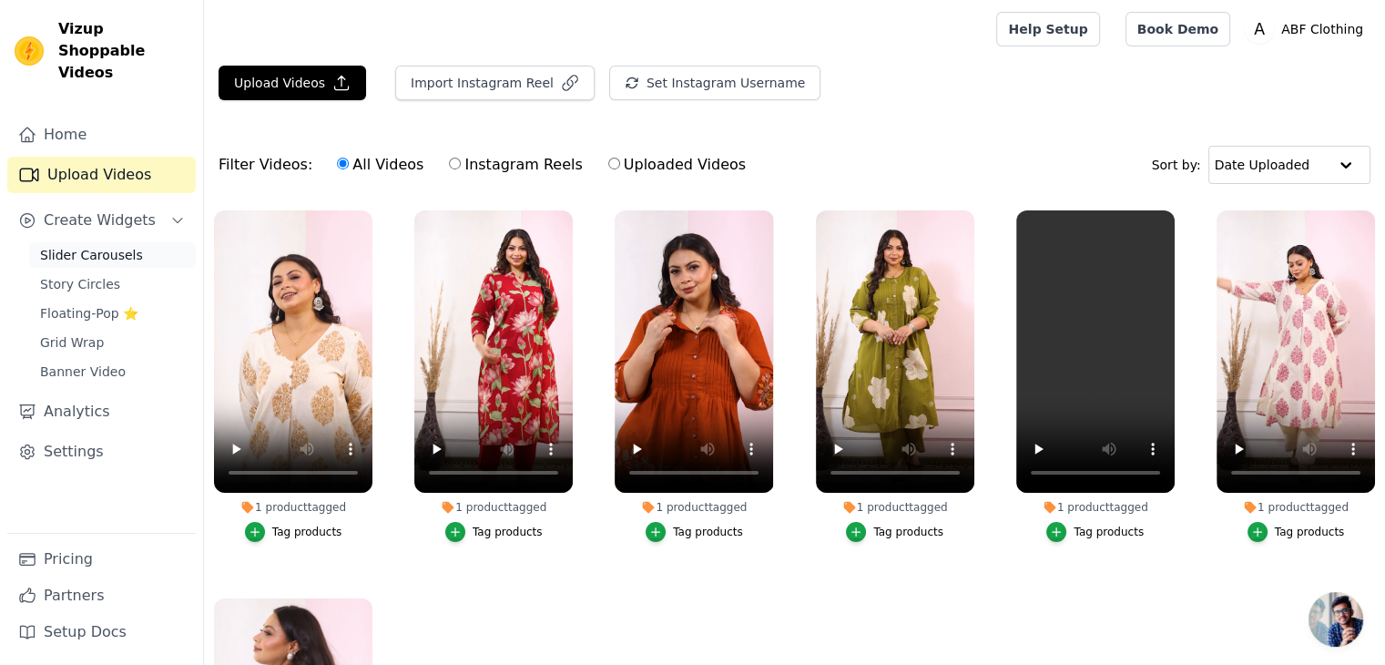
click at [74, 246] on span "Slider Carousels" at bounding box center [91, 255] width 103 height 18
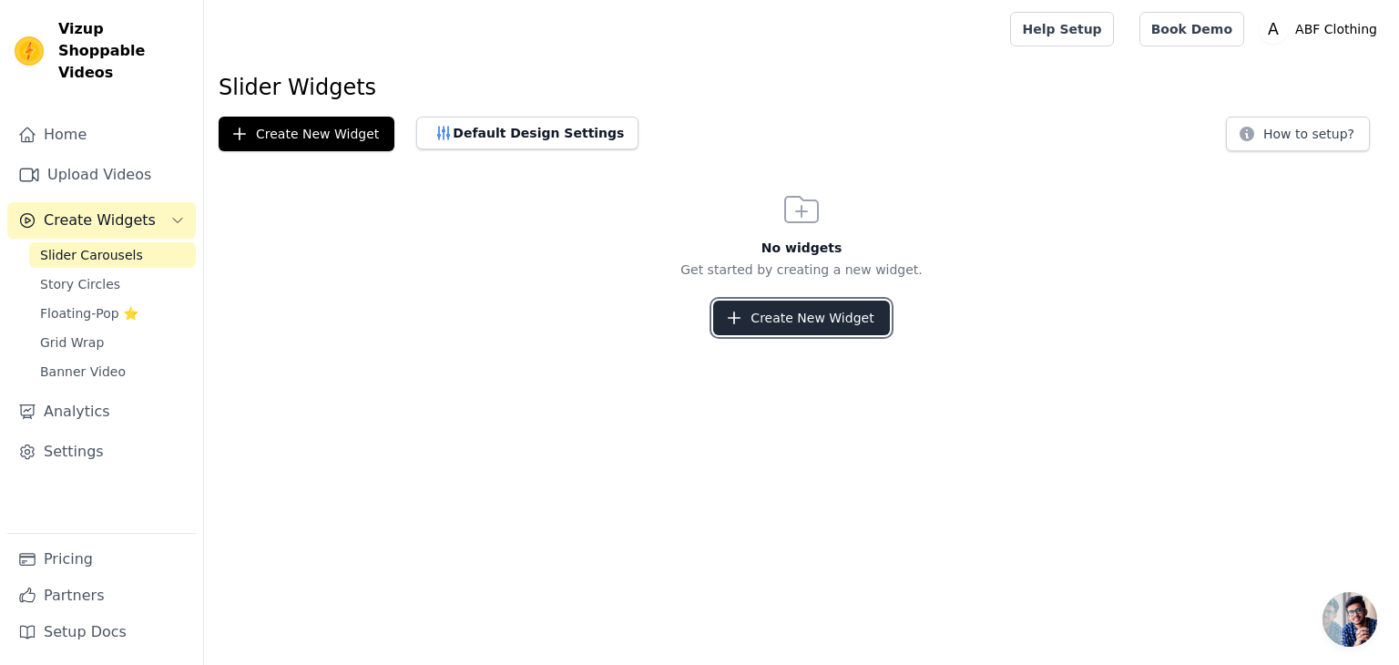
click at [862, 312] on button "Create New Widget" at bounding box center [801, 317] width 176 height 35
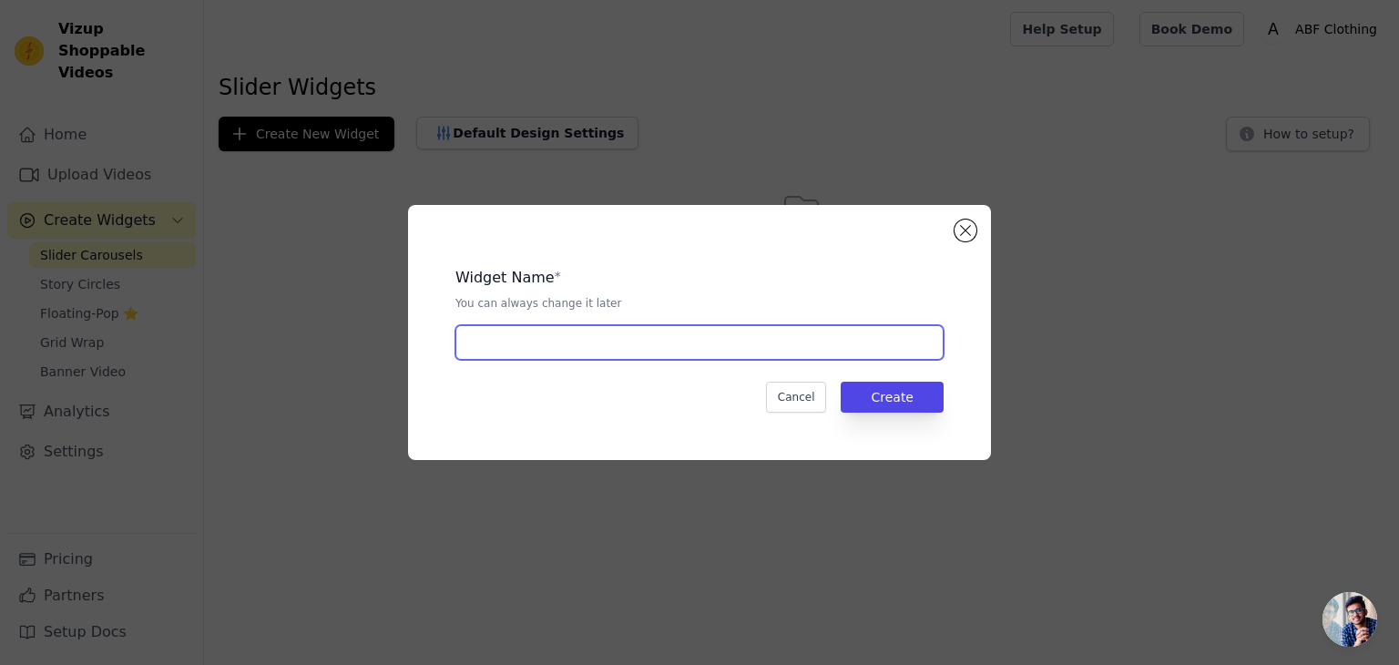
click at [725, 353] on input "text" at bounding box center [699, 342] width 488 height 35
type input "Home"
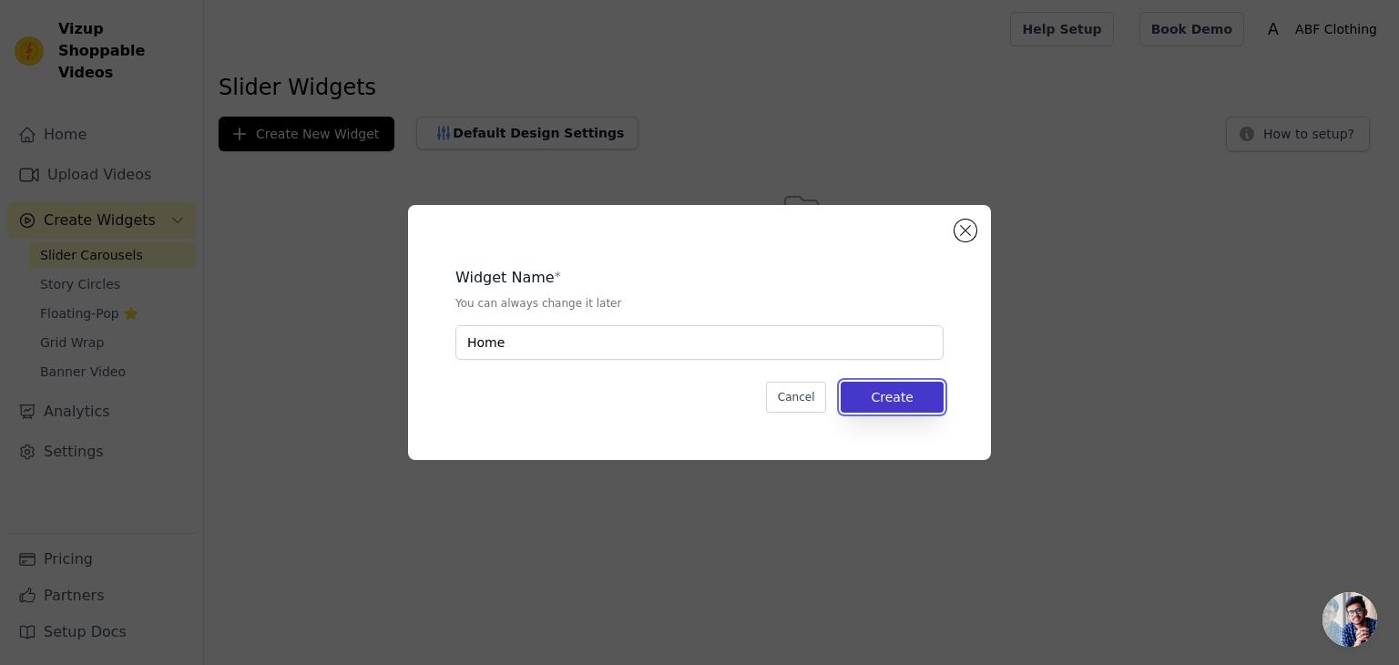
click at [908, 387] on button "Create" at bounding box center [891, 397] width 103 height 31
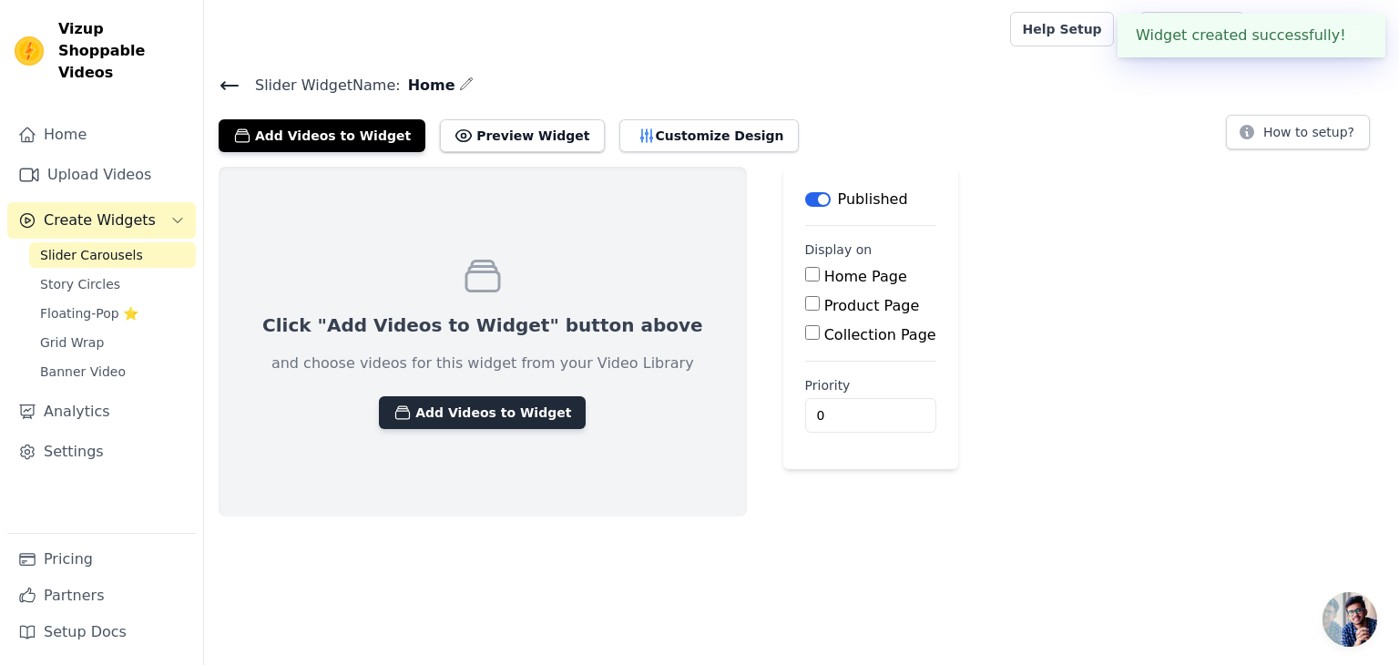
click at [492, 411] on button "Add Videos to Widget" at bounding box center [482, 412] width 207 height 33
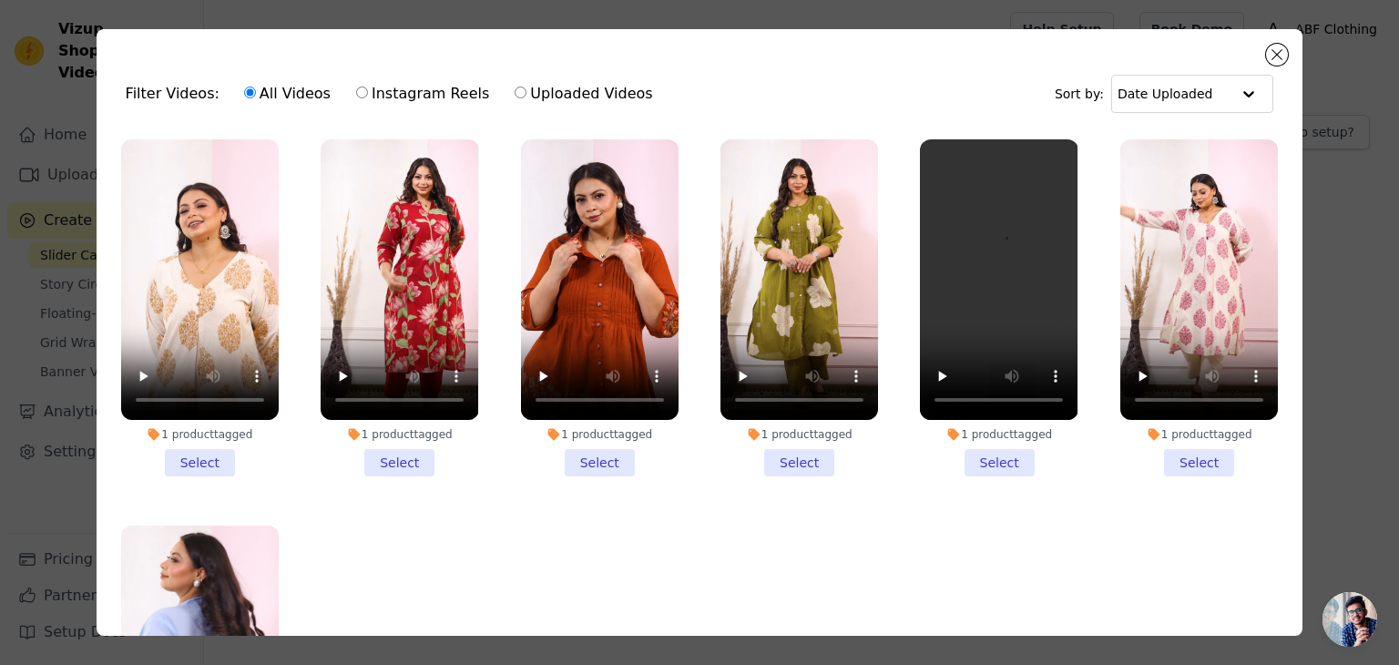
click at [195, 454] on li "1 product tagged Select" at bounding box center [200, 307] width 158 height 337
click at [0, 0] on input "1 product tagged Select" at bounding box center [0, 0] width 0 height 0
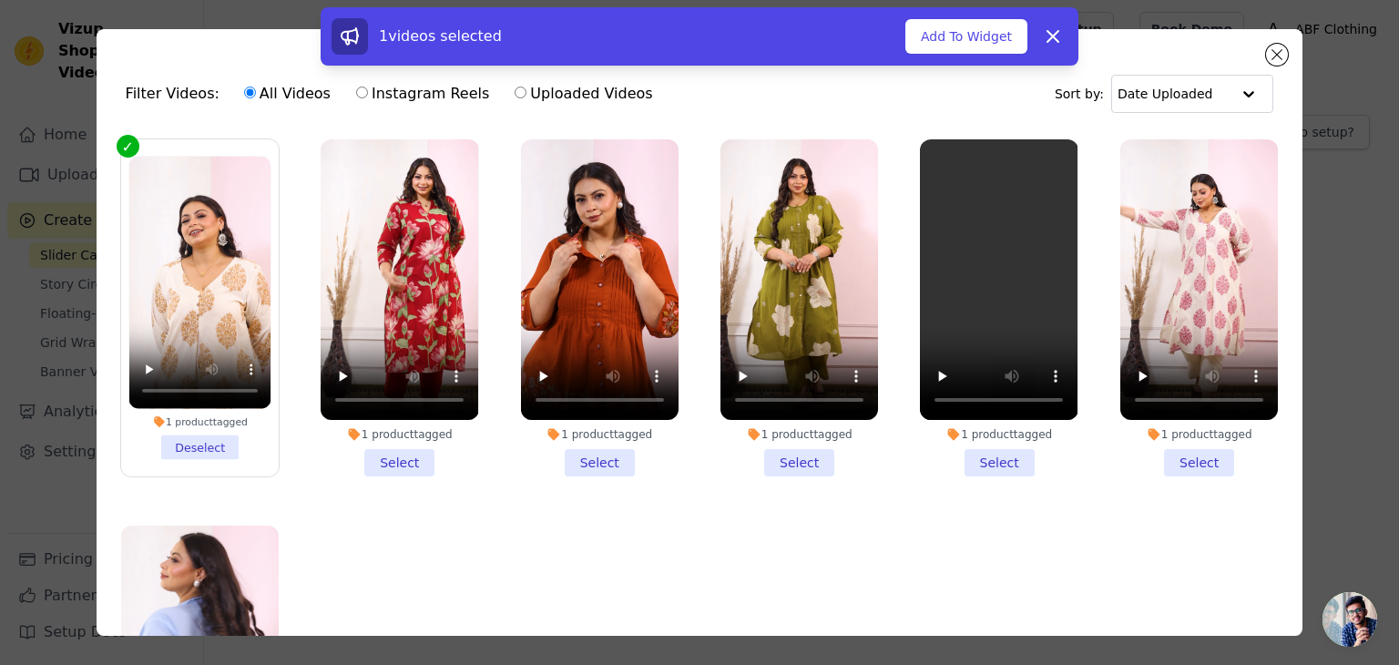
click at [407, 456] on li "1 product tagged Select" at bounding box center [400, 307] width 158 height 337
click at [0, 0] on input "1 product tagged Select" at bounding box center [0, 0] width 0 height 0
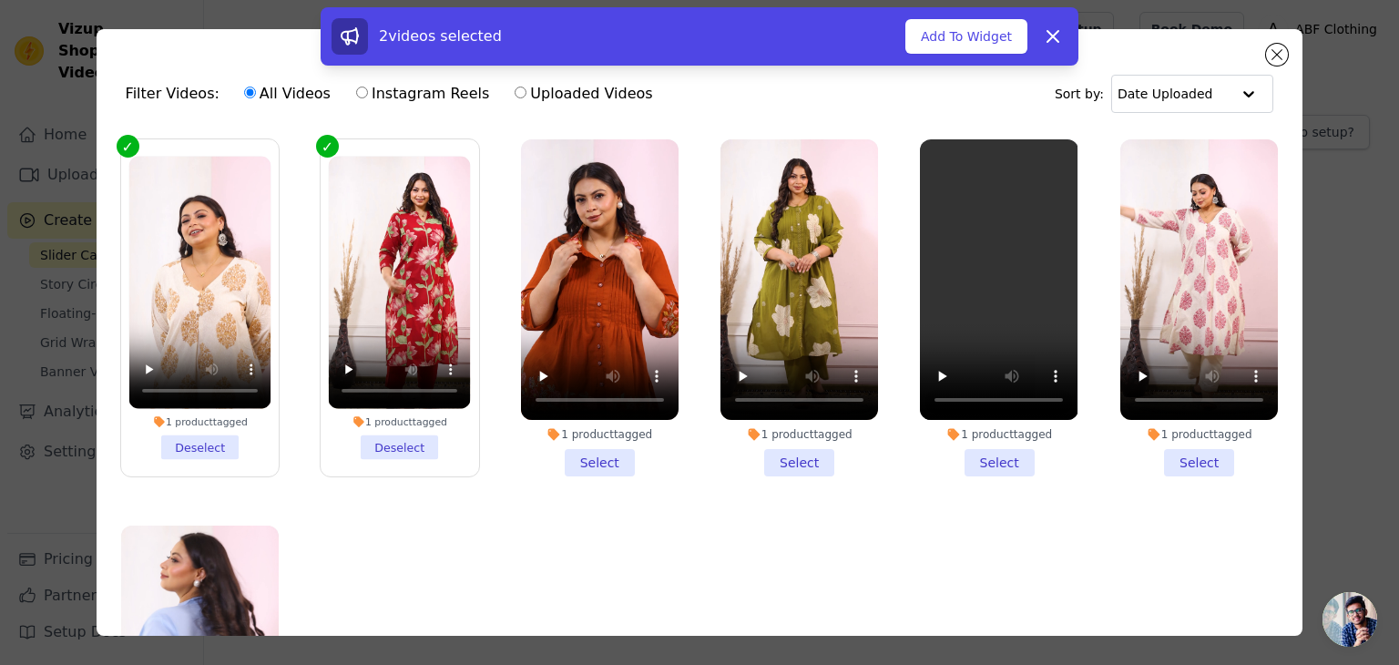
drag, startPoint x: 559, startPoint y: 453, endPoint x: 588, endPoint y: 453, distance: 29.1
click at [561, 453] on li "1 product tagged Select" at bounding box center [600, 307] width 158 height 337
click at [0, 0] on input "1 product tagged Select" at bounding box center [0, 0] width 0 height 0
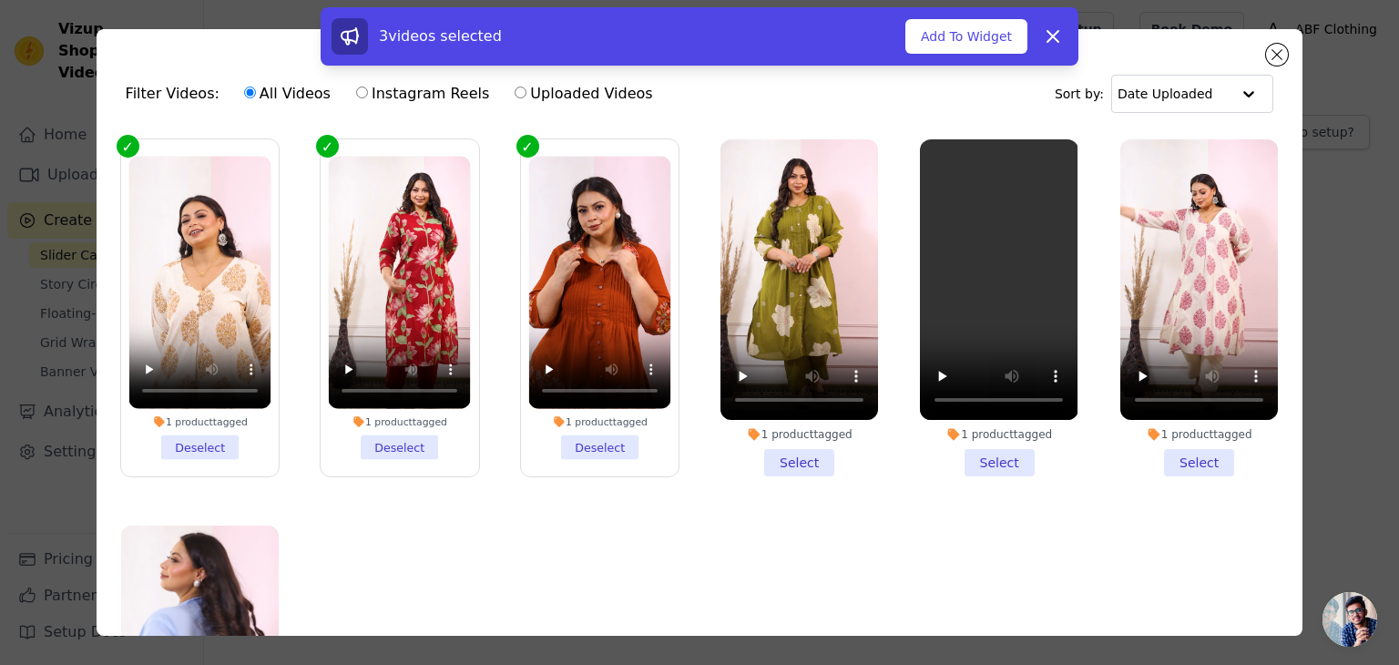
drag, startPoint x: 768, startPoint y: 450, endPoint x: 914, endPoint y: 450, distance: 145.7
click at [775, 450] on li "1 product tagged Select" at bounding box center [799, 307] width 158 height 337
click at [962, 457] on li "1 product tagged Select" at bounding box center [999, 307] width 158 height 337
click at [0, 0] on input "1 product tagged Select" at bounding box center [0, 0] width 0 height 0
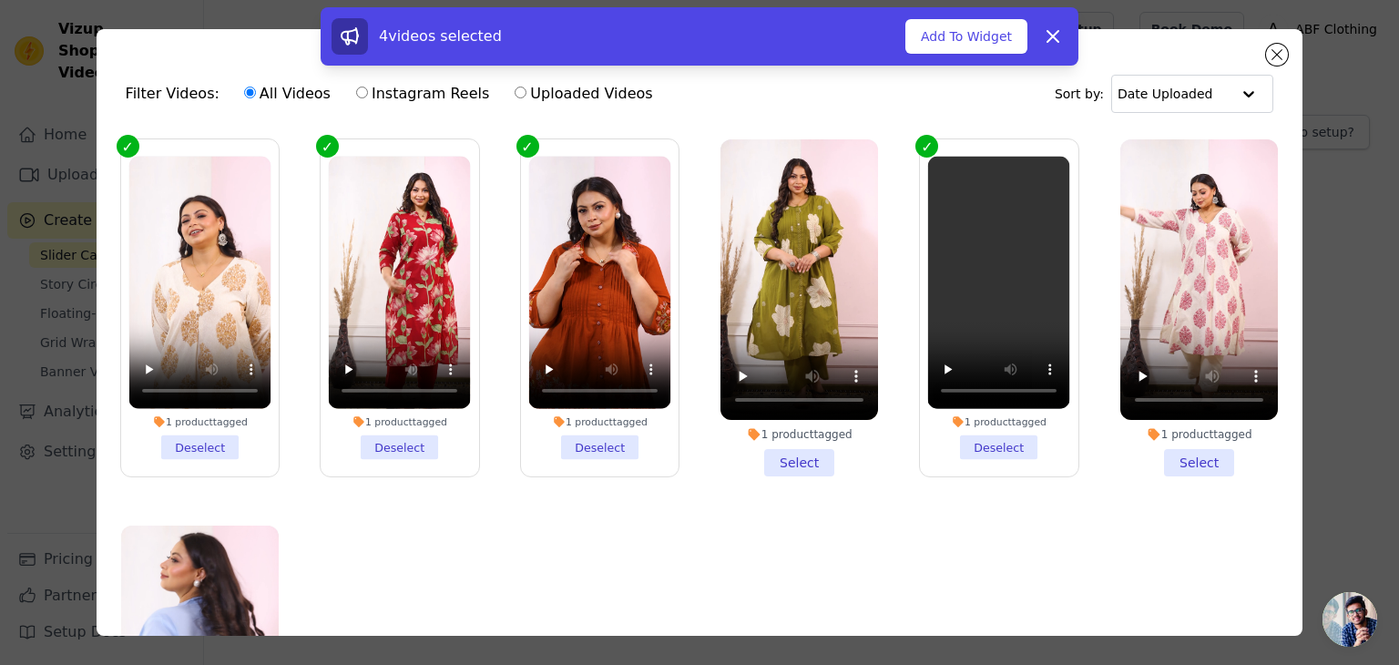
drag, startPoint x: 790, startPoint y: 460, endPoint x: 1031, endPoint y: 458, distance: 240.4
click at [793, 460] on li "1 product tagged Select" at bounding box center [799, 307] width 158 height 337
click at [0, 0] on input "1 product tagged Select" at bounding box center [0, 0] width 0 height 0
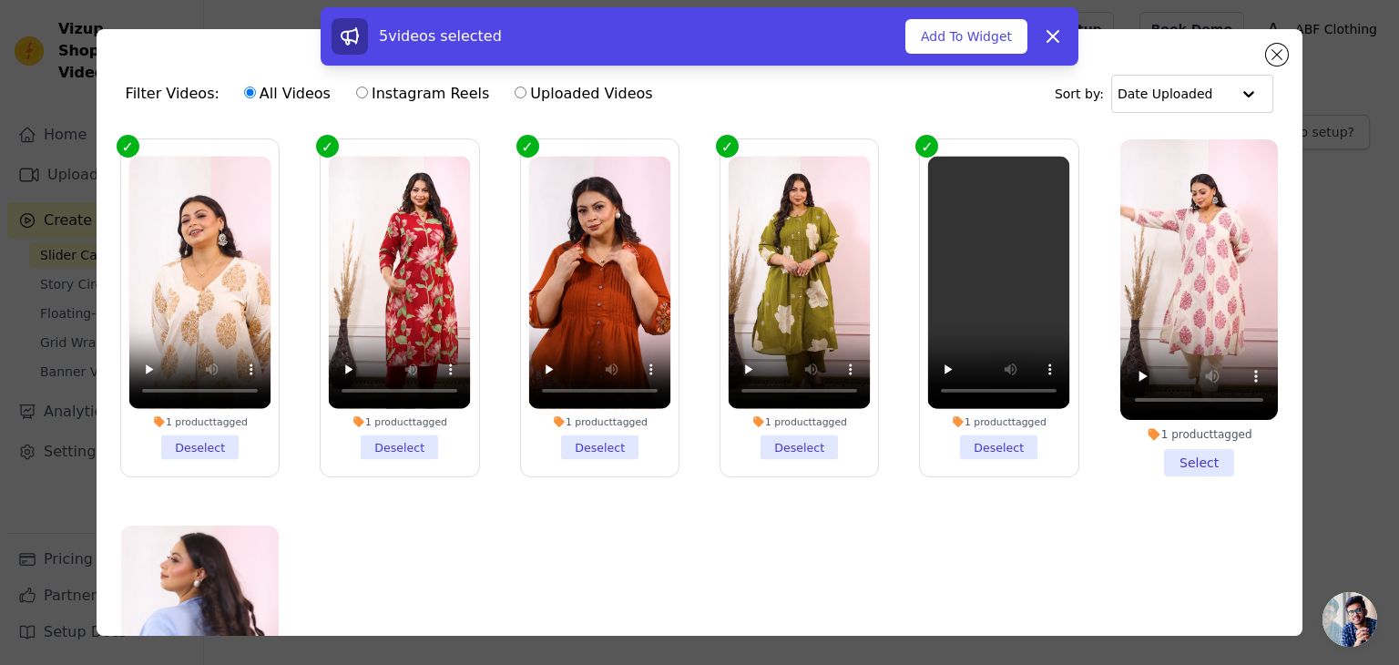
click at [1182, 453] on li "1 product tagged Select" at bounding box center [1199, 307] width 158 height 337
click at [0, 0] on input "1 product tagged Select" at bounding box center [0, 0] width 0 height 0
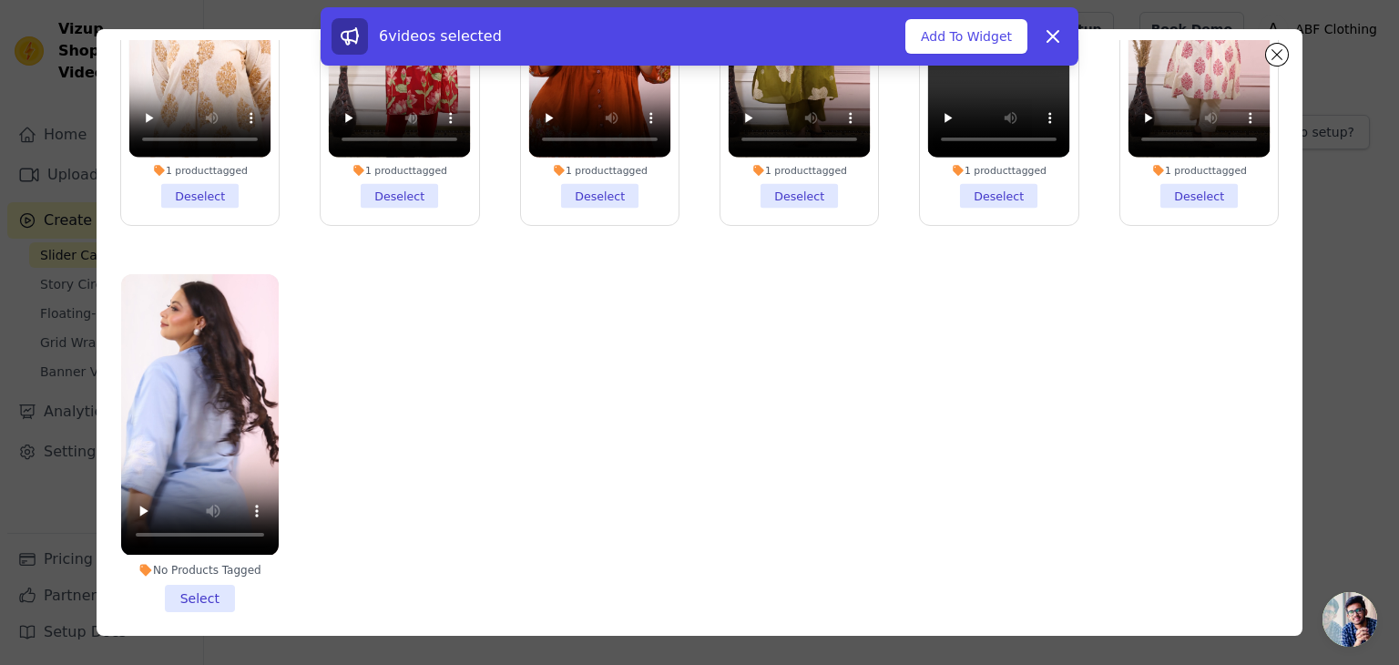
scroll to position [158, 0]
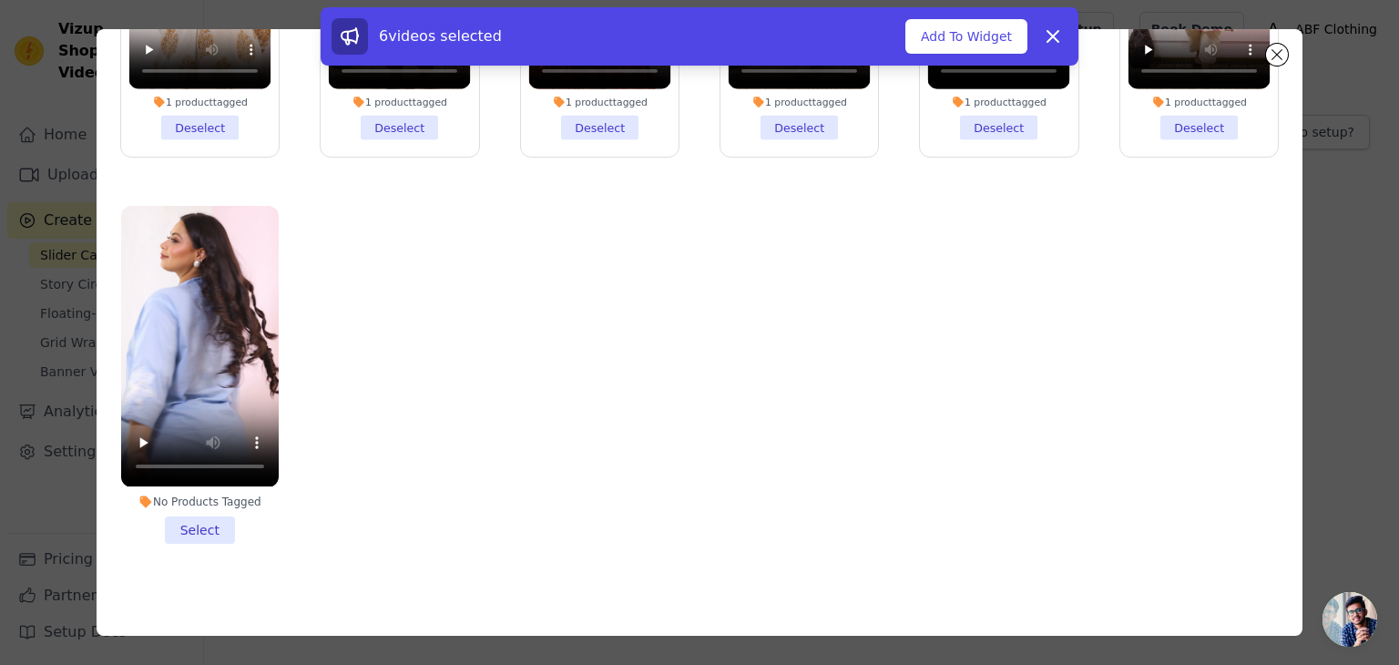
click at [211, 524] on li "No Products Tagged Select" at bounding box center [200, 374] width 158 height 337
click at [0, 0] on input "No Products Tagged Select" at bounding box center [0, 0] width 0 height 0
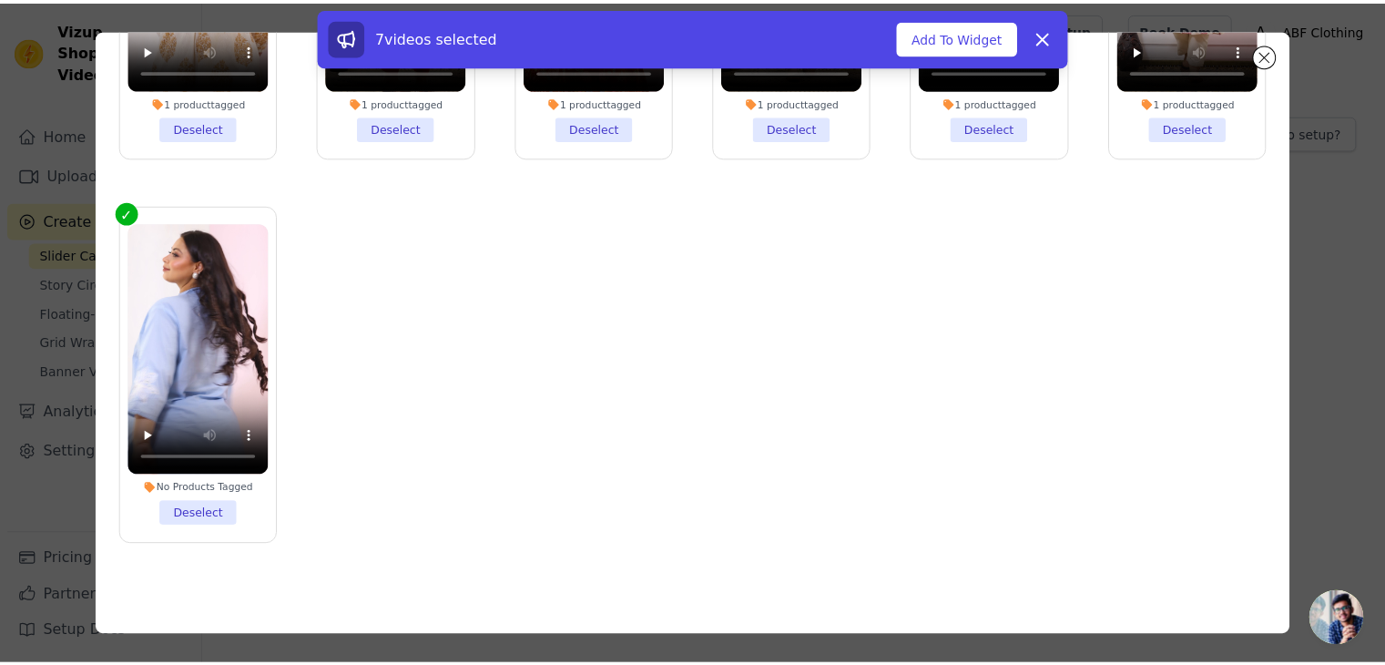
scroll to position [0, 0]
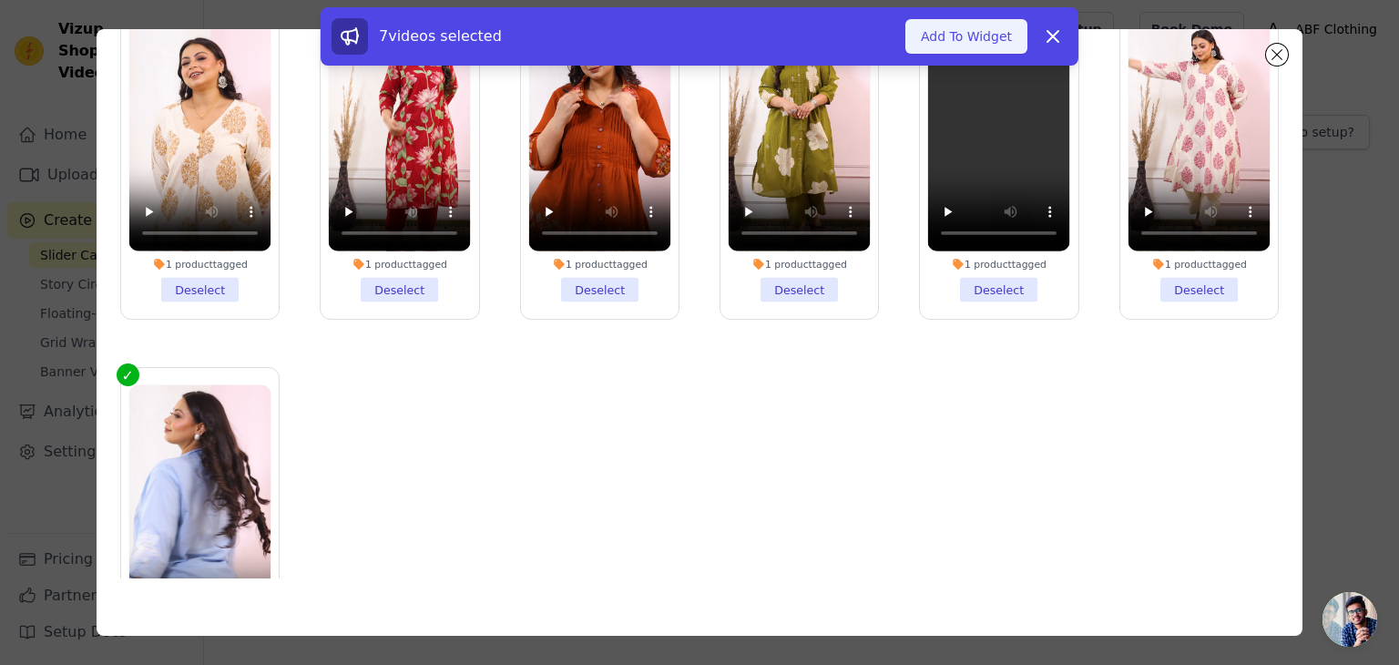
click at [956, 41] on button "Add To Widget" at bounding box center [966, 36] width 122 height 35
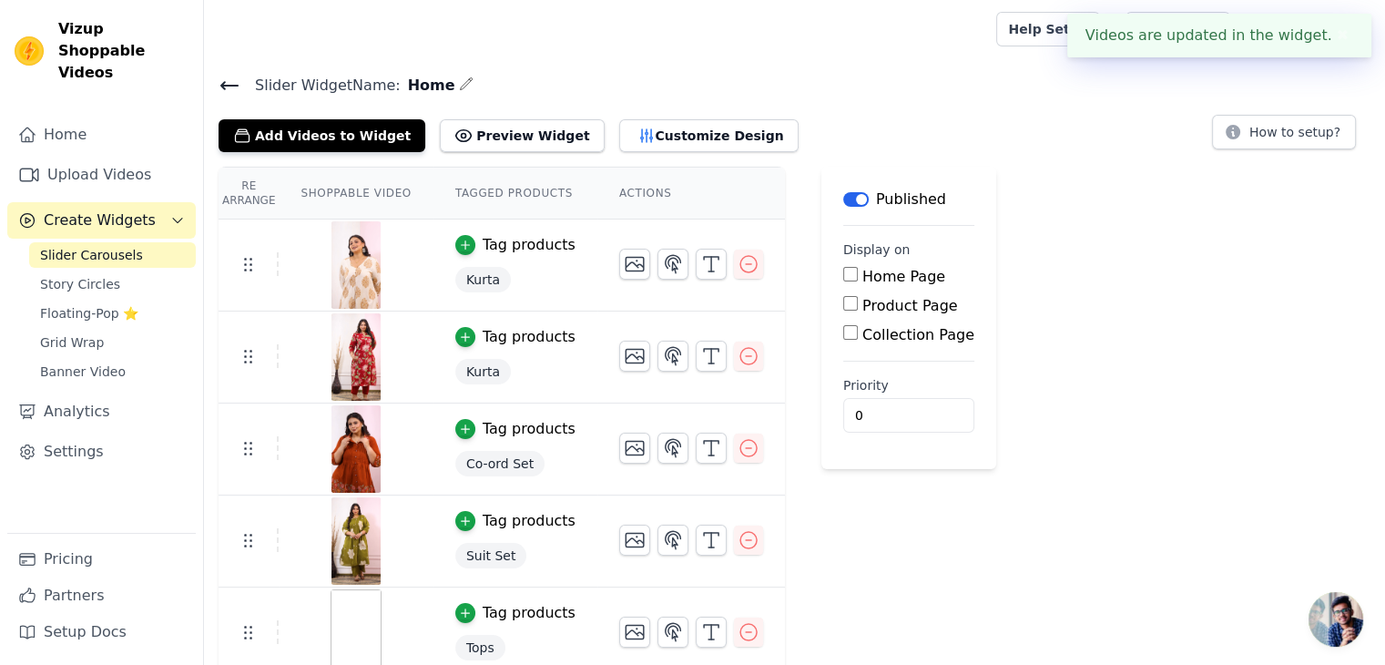
click at [843, 280] on input "Home Page" at bounding box center [850, 274] width 15 height 15
checkbox input "true"
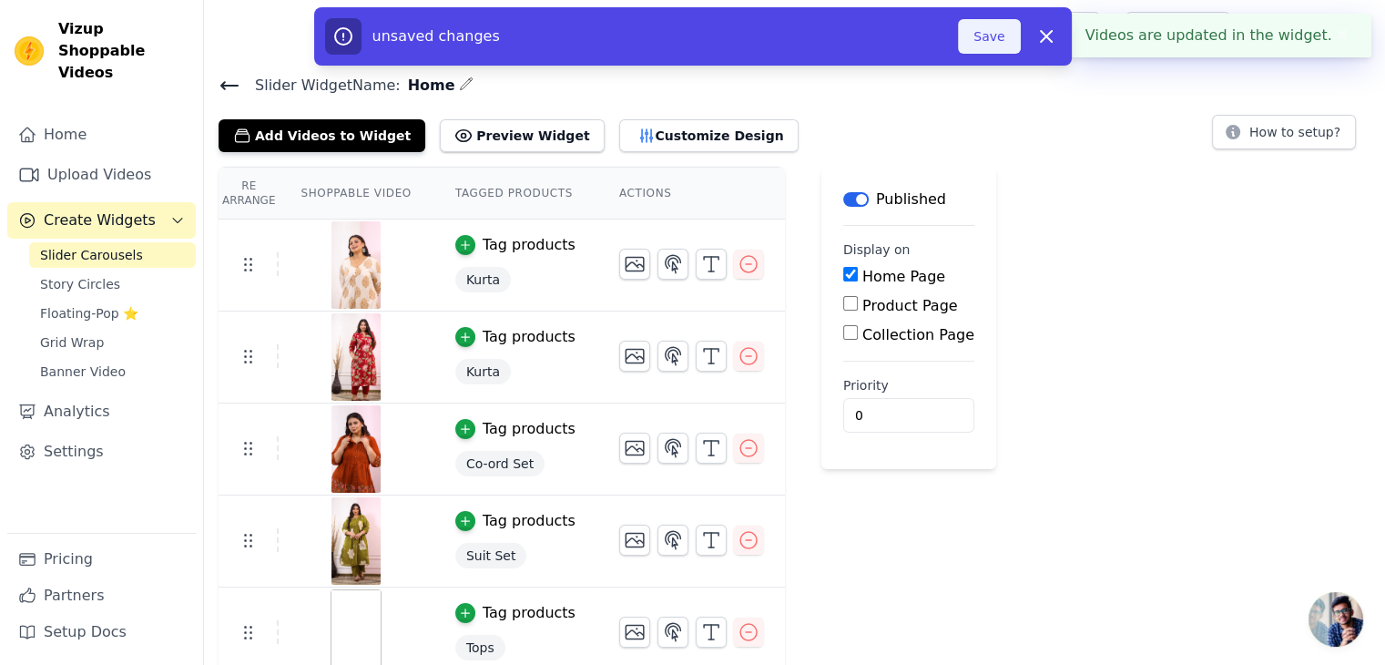
click at [1009, 34] on button "Save" at bounding box center [989, 36] width 62 height 35
